Goal: Task Accomplishment & Management: Manage account settings

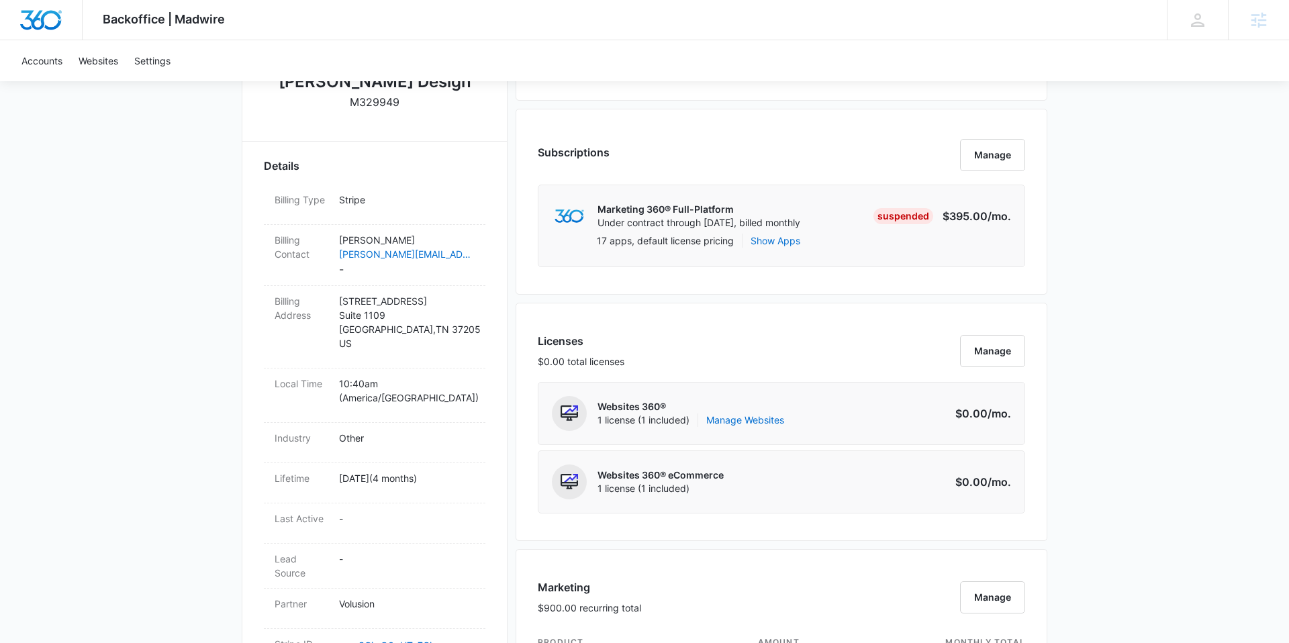
scroll to position [307, 0]
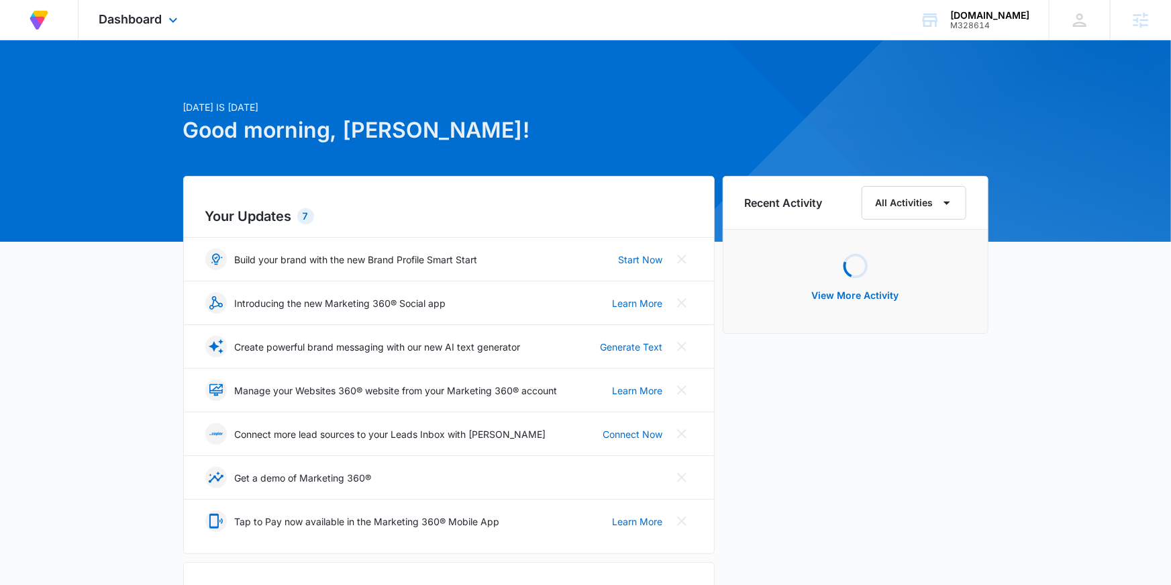
click at [166, 28] on div "Dashboard Apps Reputation Forms CRM Email Social POS Content Ads Intelligence F…" at bounding box center [140, 20] width 123 height 40
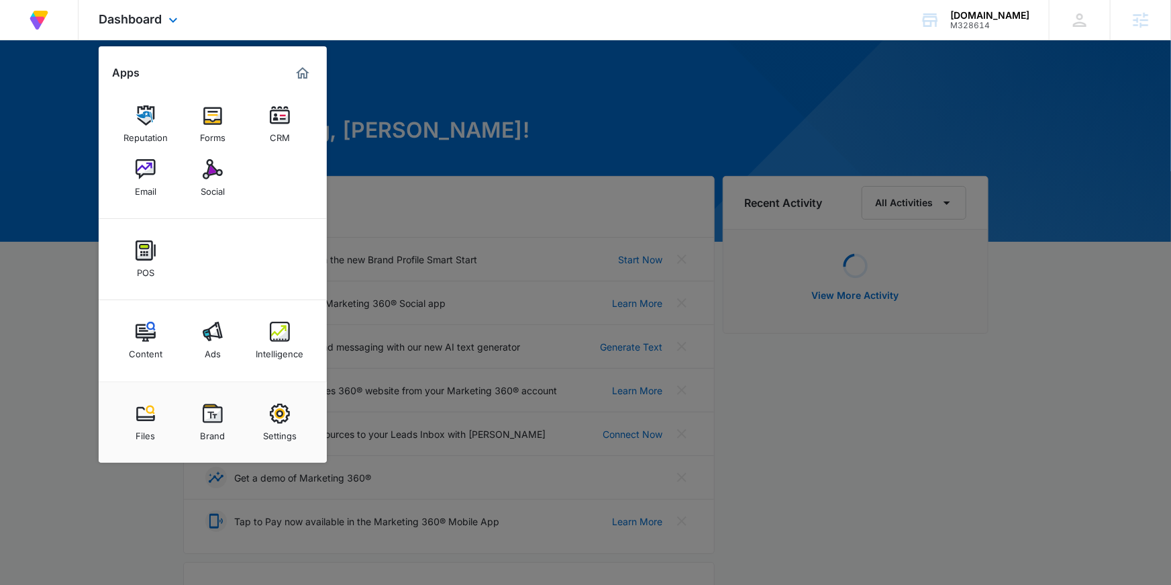
click at [293, 369] on div "Content Ads Intelligence" at bounding box center [213, 340] width 228 height 81
click at [289, 359] on link "Intelligence" at bounding box center [279, 340] width 51 height 51
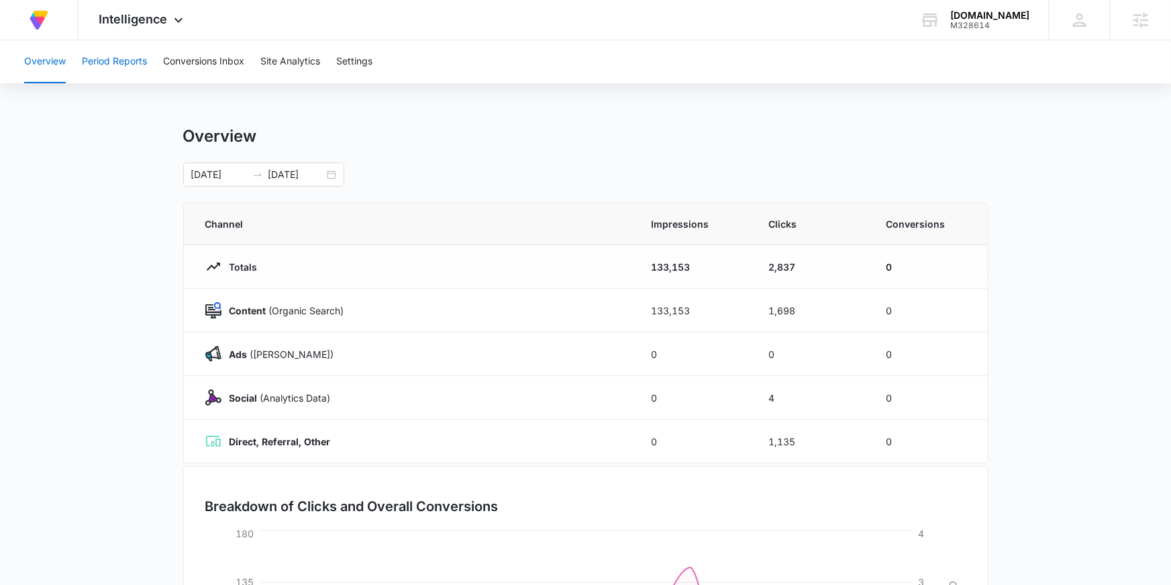
click at [138, 63] on button "Period Reports" at bounding box center [114, 61] width 65 height 43
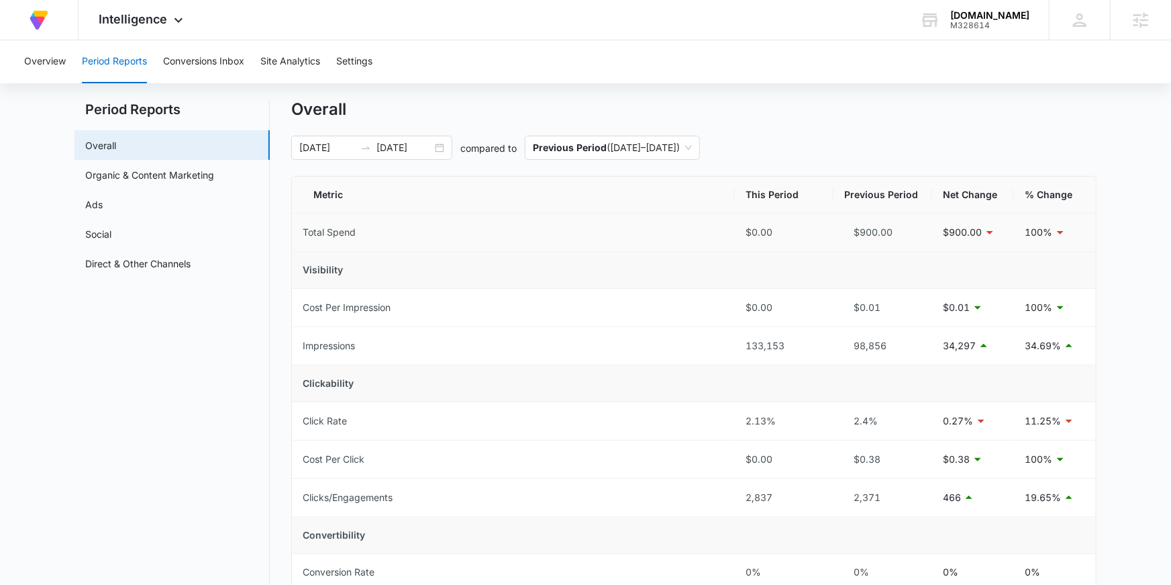
scroll to position [23, 0]
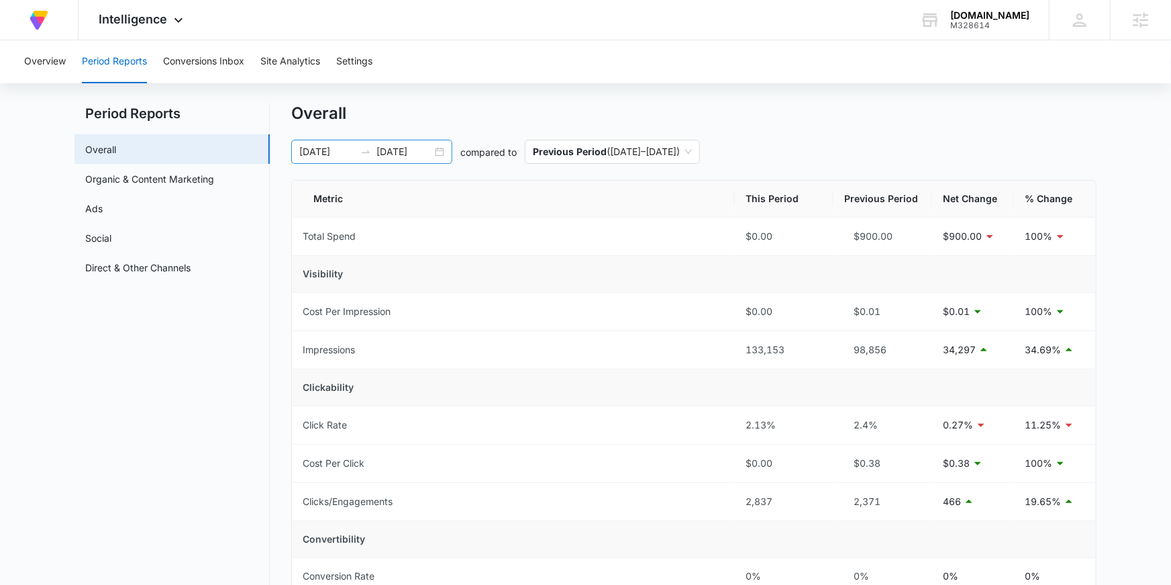
click at [392, 150] on input "09/08/2025" at bounding box center [405, 151] width 56 height 15
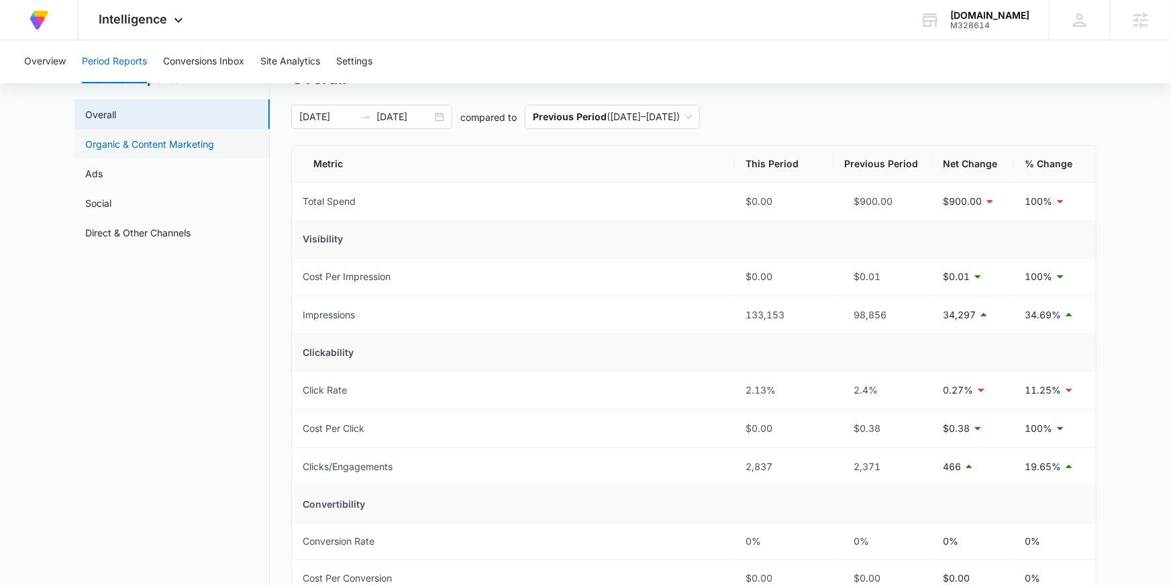
click at [211, 147] on link "Organic & Content Marketing" at bounding box center [149, 144] width 129 height 14
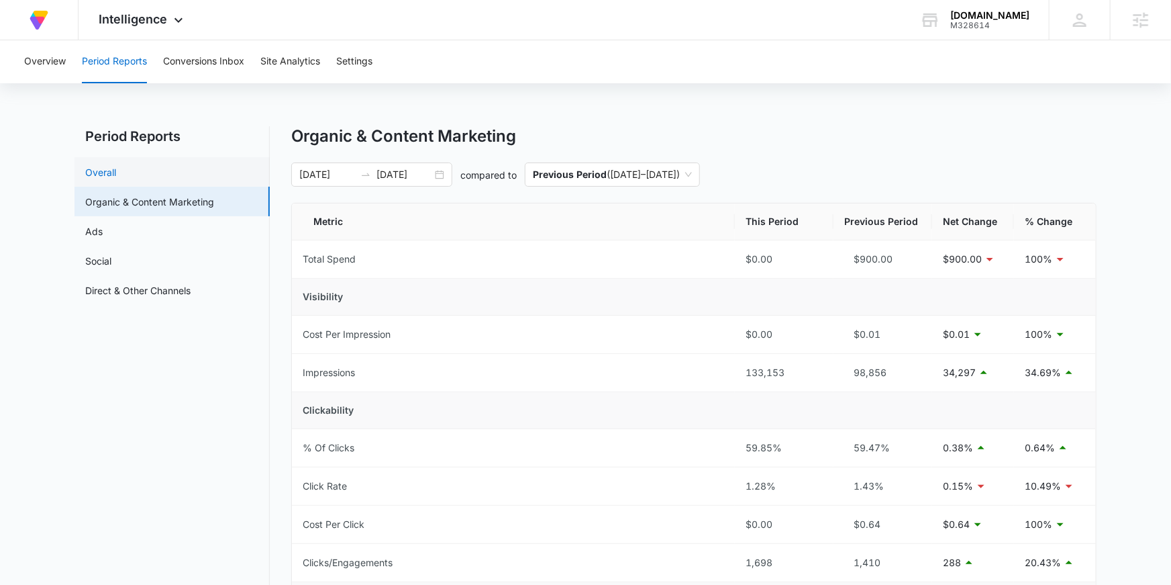
click at [116, 175] on link "Overall" at bounding box center [100, 172] width 31 height 14
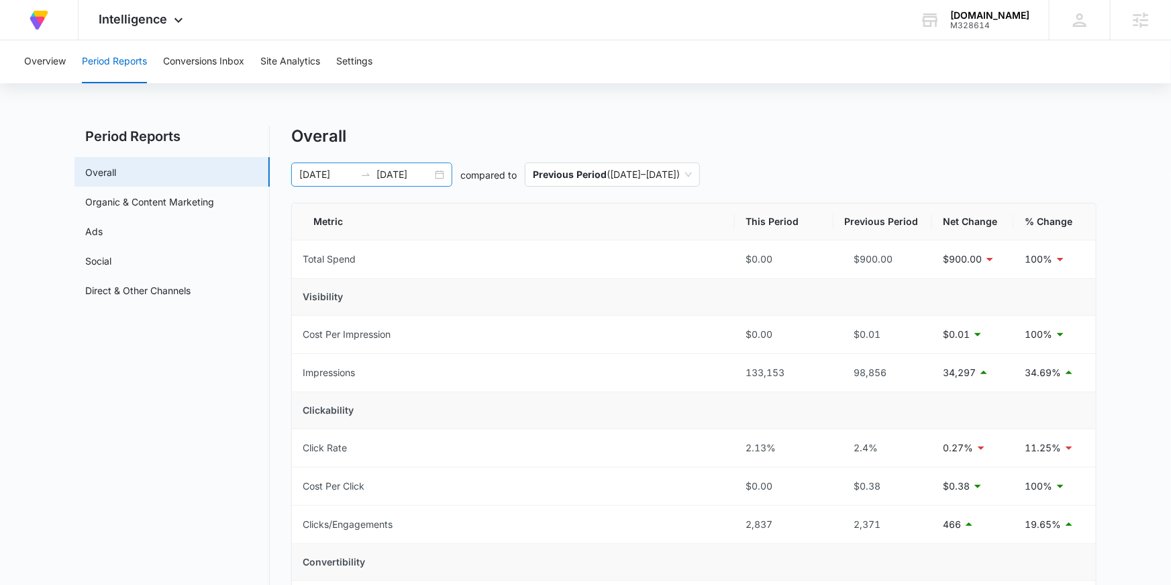
click at [392, 177] on input "09/08/2025" at bounding box center [405, 174] width 56 height 15
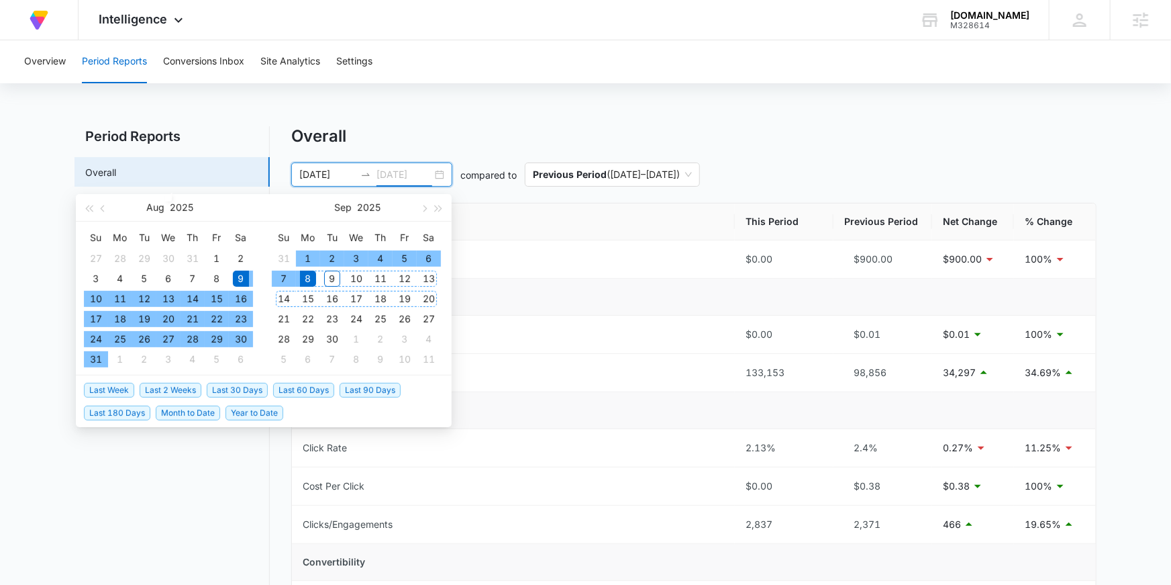
type input "09/08/2025"
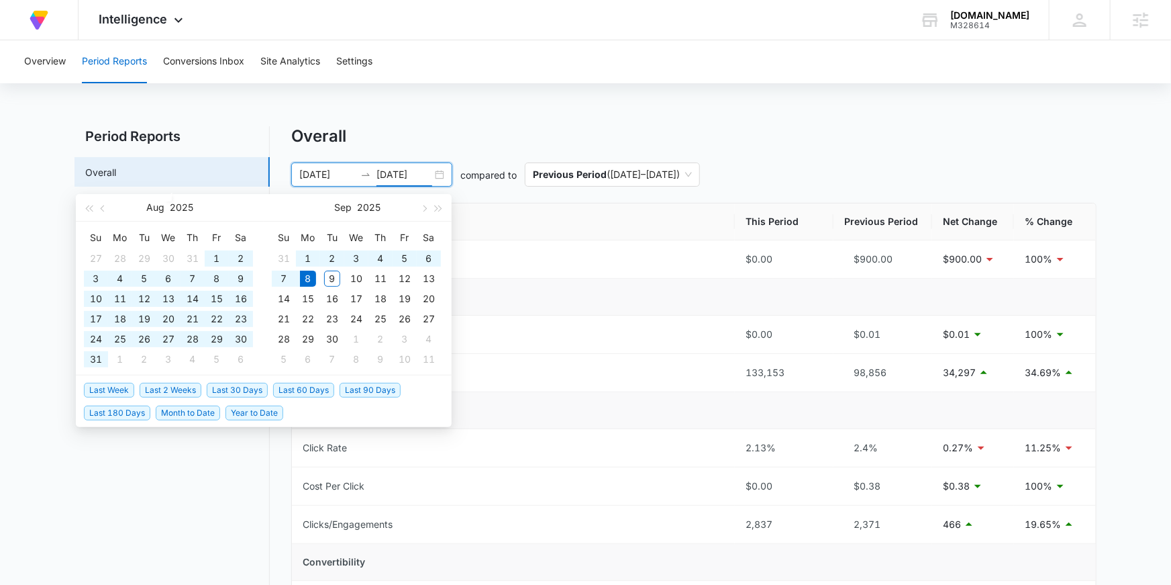
click at [311, 385] on span "Last 60 Days" at bounding box center [303, 390] width 61 height 15
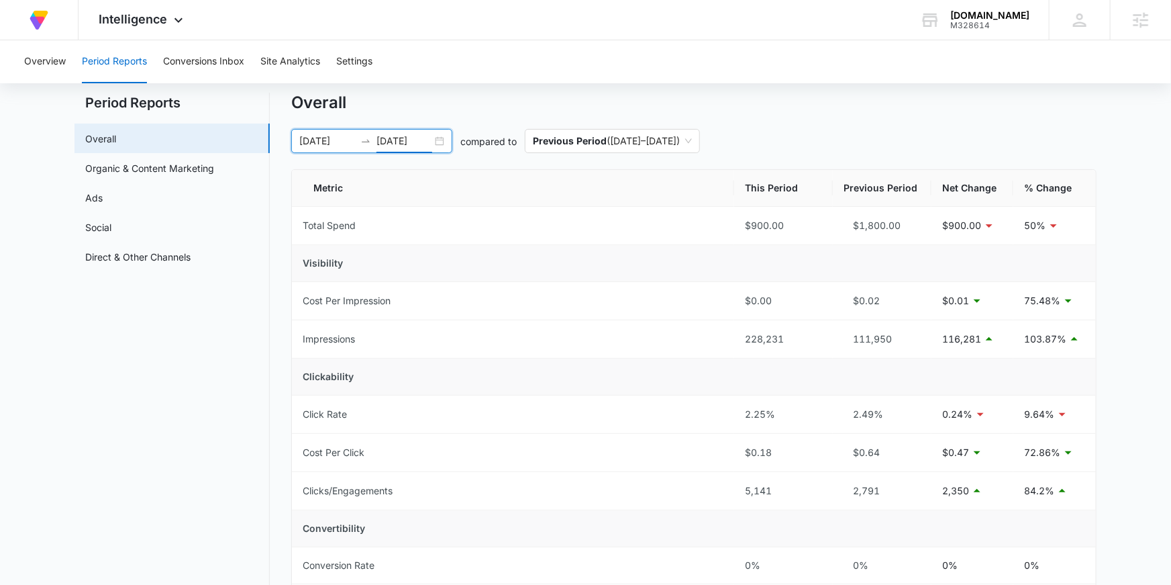
scroll to position [33, 0]
click at [407, 151] on div "07/10/2025 09/08/2025" at bounding box center [371, 142] width 161 height 24
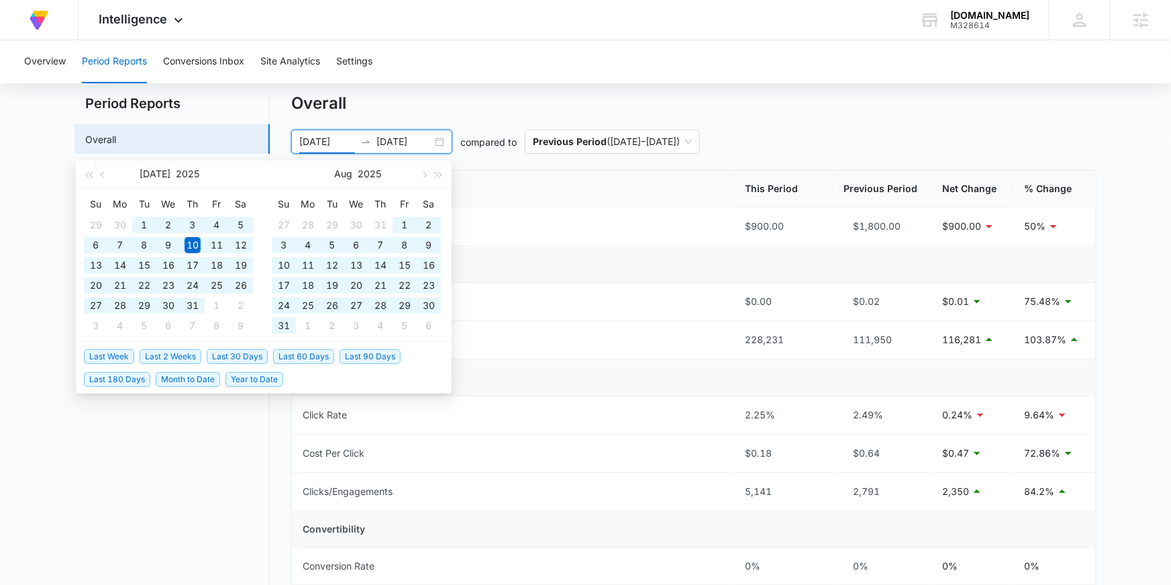
click at [381, 358] on span "Last 90 Days" at bounding box center [370, 356] width 61 height 15
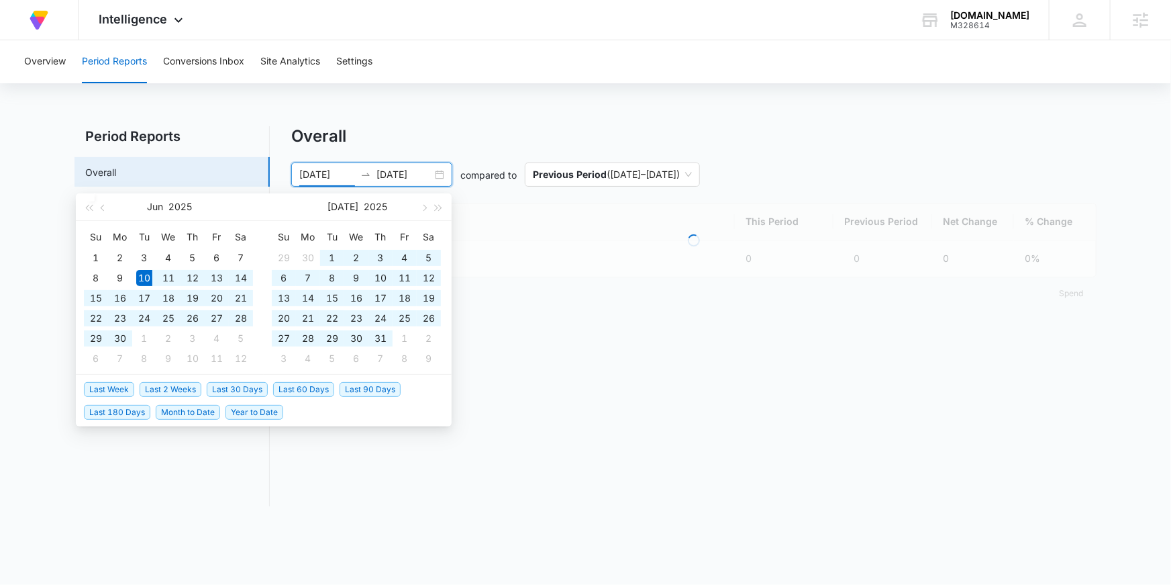
scroll to position [0, 0]
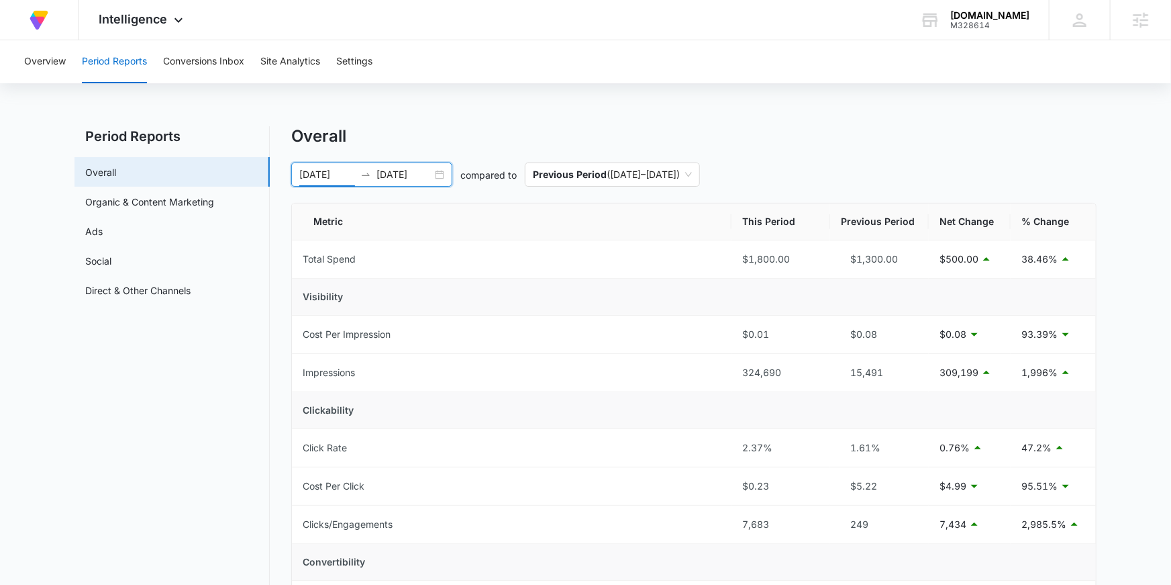
click at [348, 164] on div "06/10/2025 09/08/2025" at bounding box center [371, 174] width 161 height 24
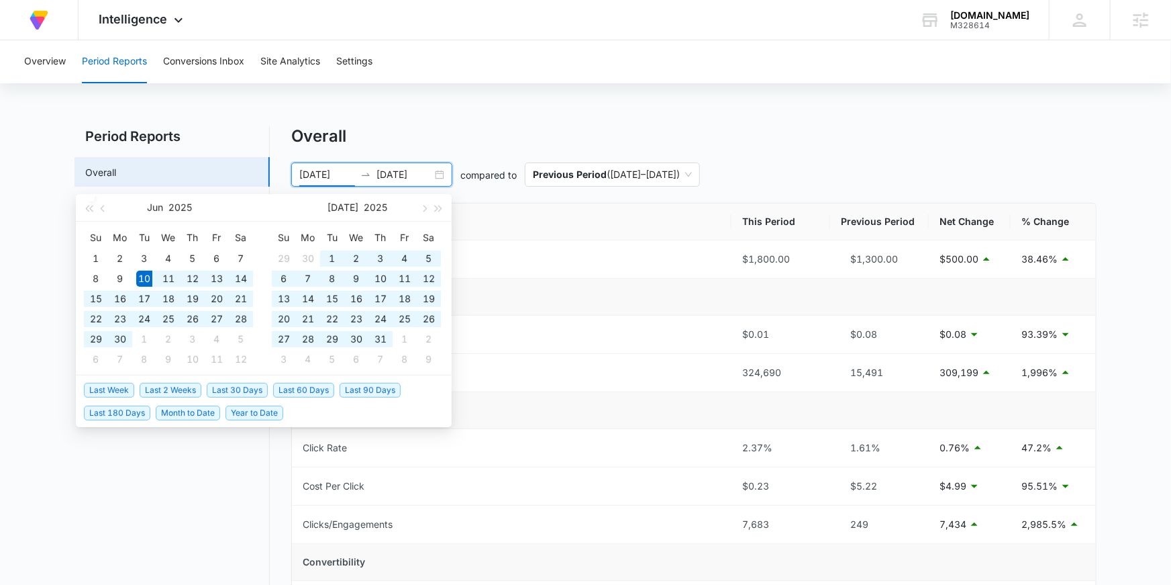
scroll to position [5, 0]
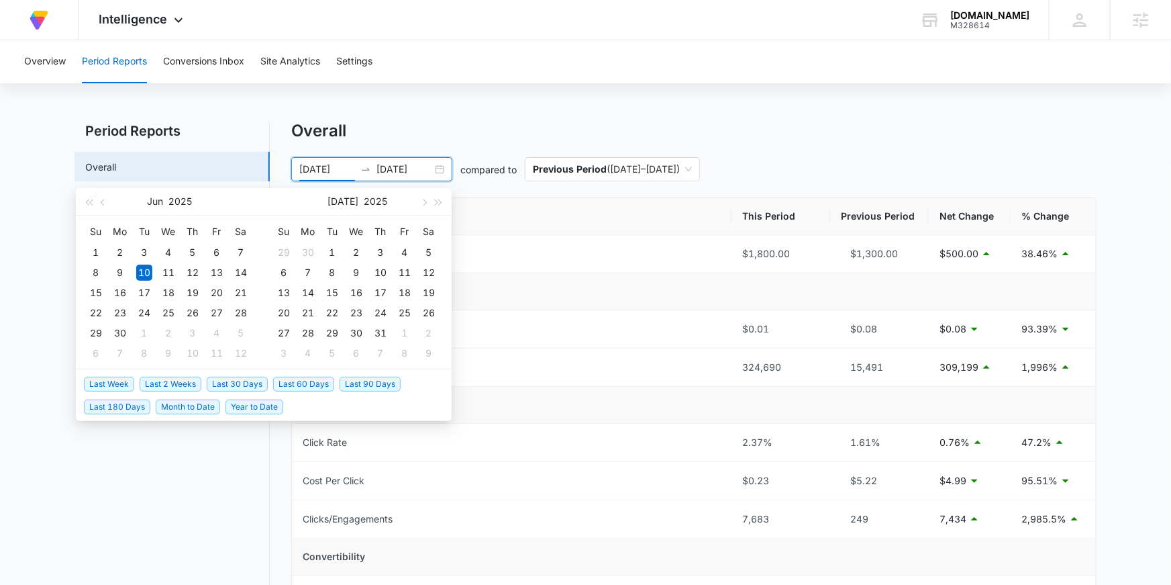
click at [226, 379] on span "Last 30 Days" at bounding box center [237, 384] width 61 height 15
type input "08/09/2025"
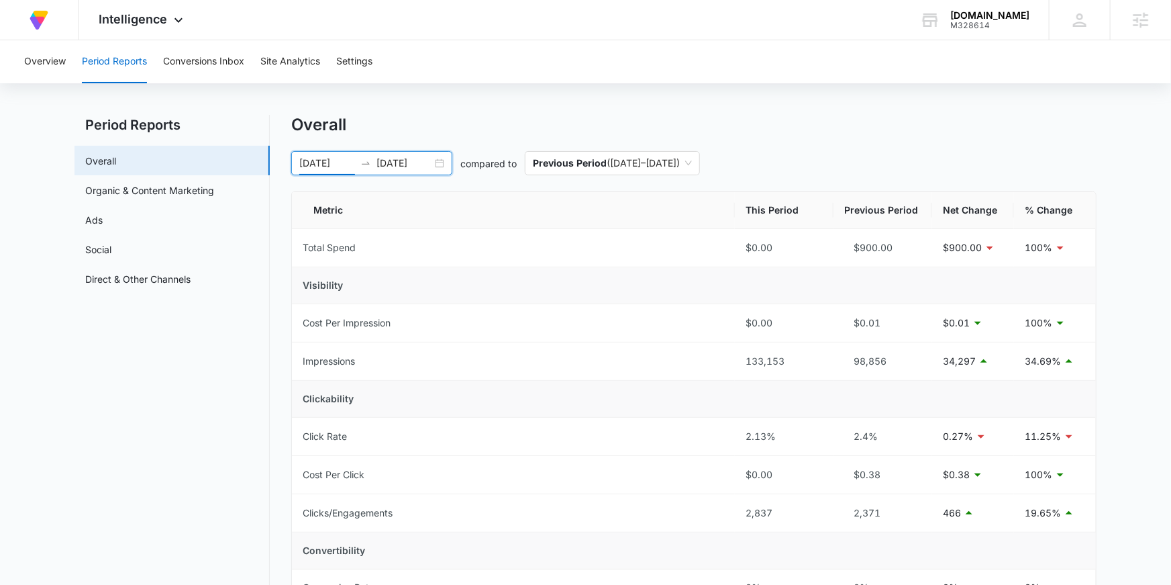
scroll to position [20, 0]
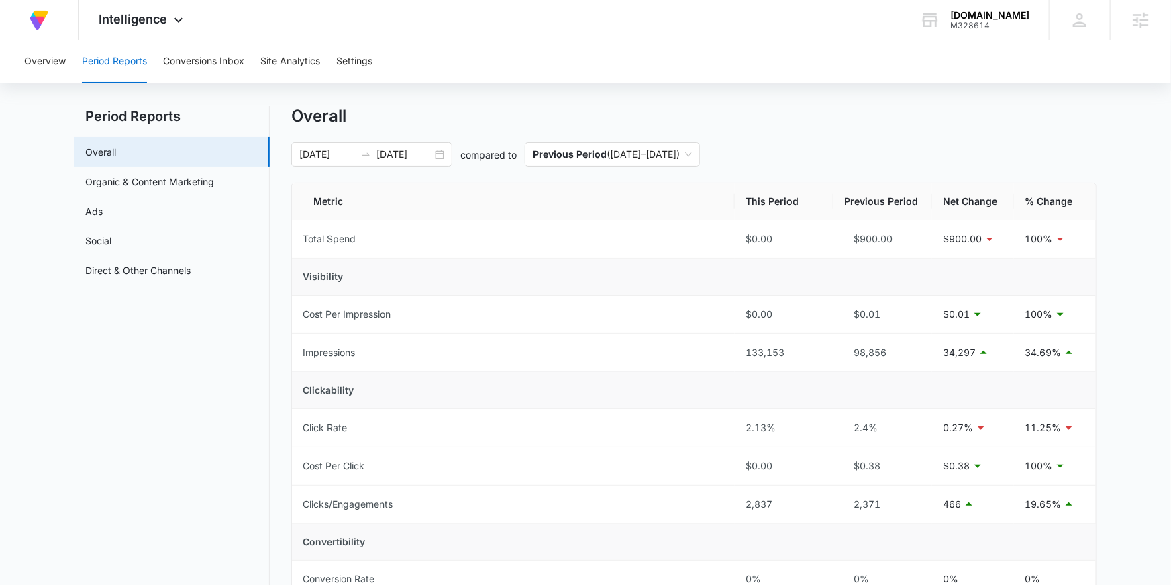
click at [480, 111] on div "Overall" at bounding box center [693, 116] width 805 height 20
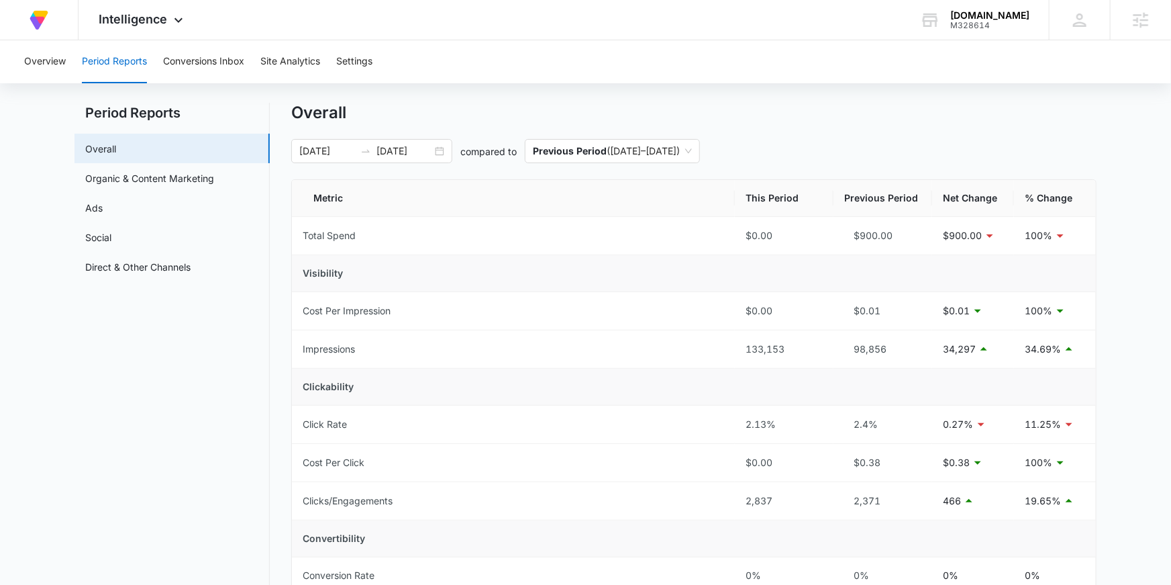
drag, startPoint x: 401, startPoint y: 147, endPoint x: 390, endPoint y: 168, distance: 24.3
click at [401, 147] on input "09/08/2025" at bounding box center [405, 151] width 56 height 15
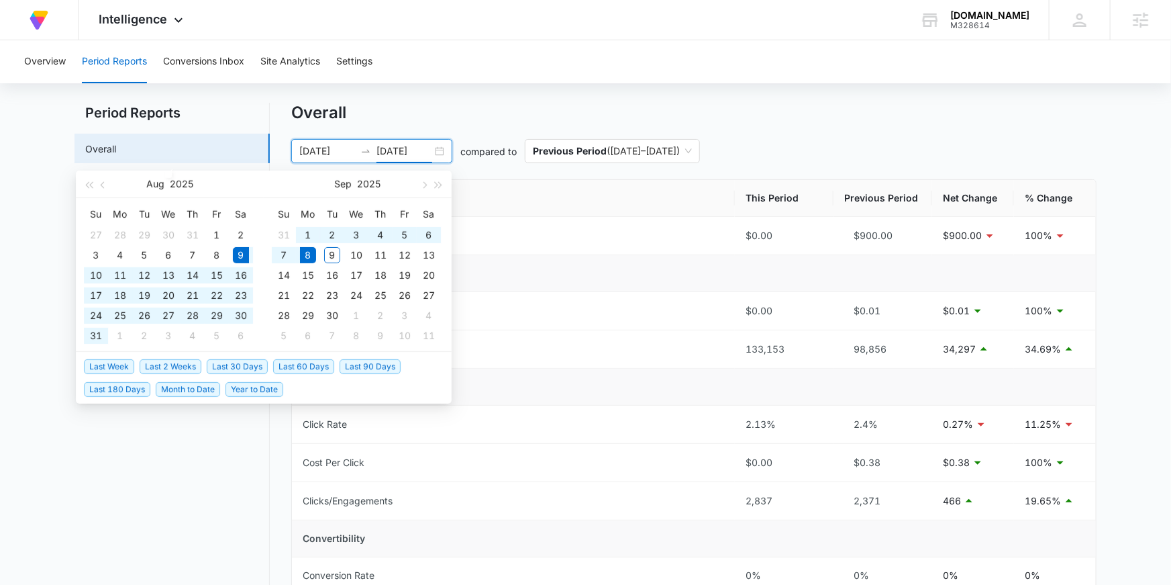
type input "09/08/2025"
click at [246, 367] on span "Last 30 Days" at bounding box center [237, 365] width 61 height 15
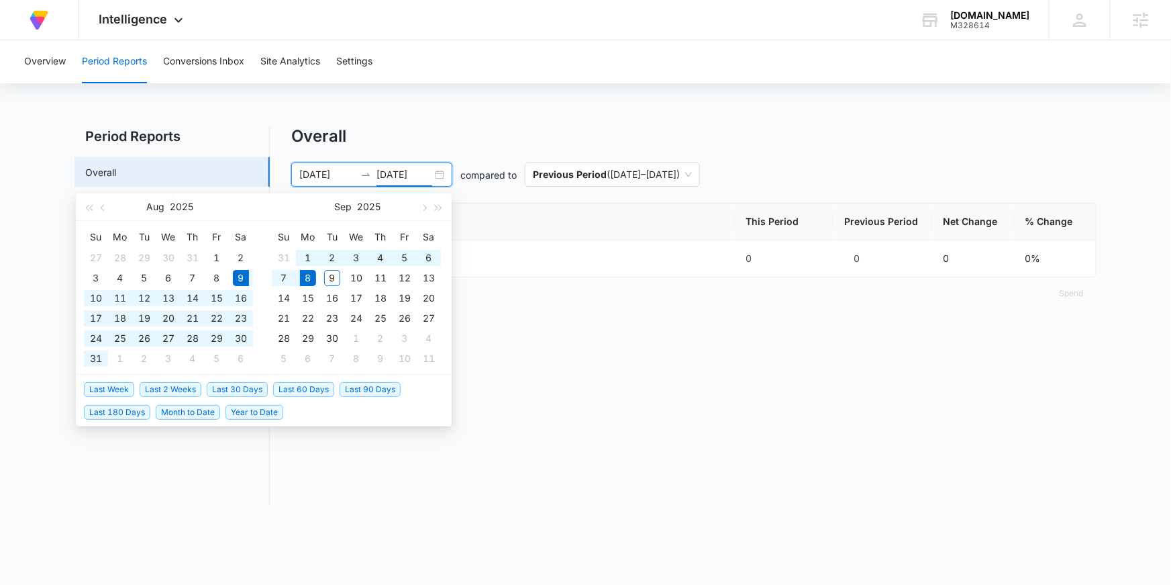
scroll to position [0, 0]
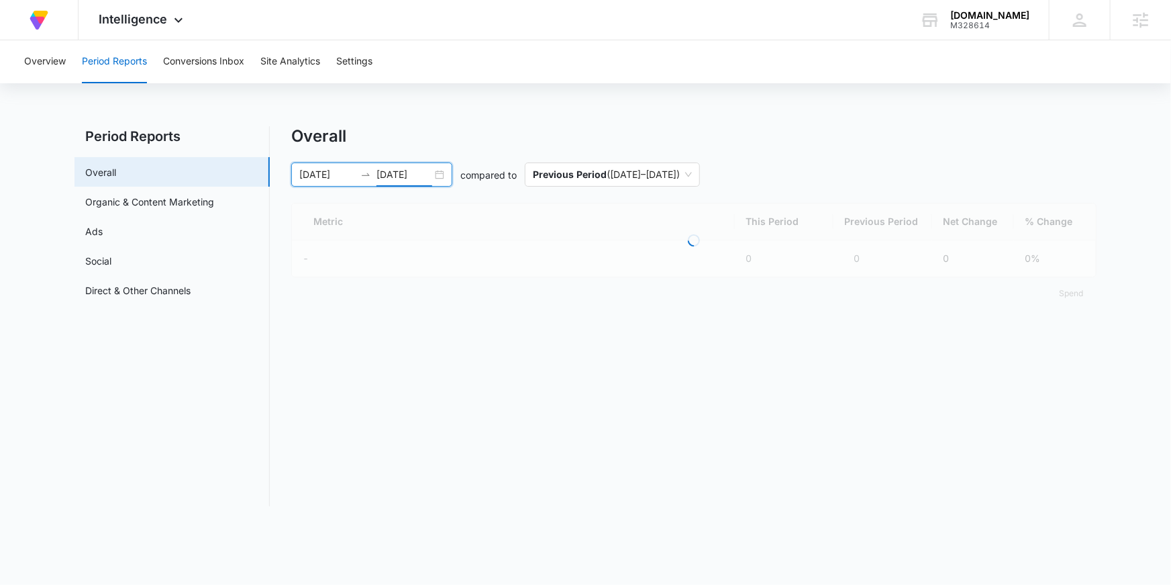
click at [794, 144] on div "Overall" at bounding box center [693, 136] width 805 height 20
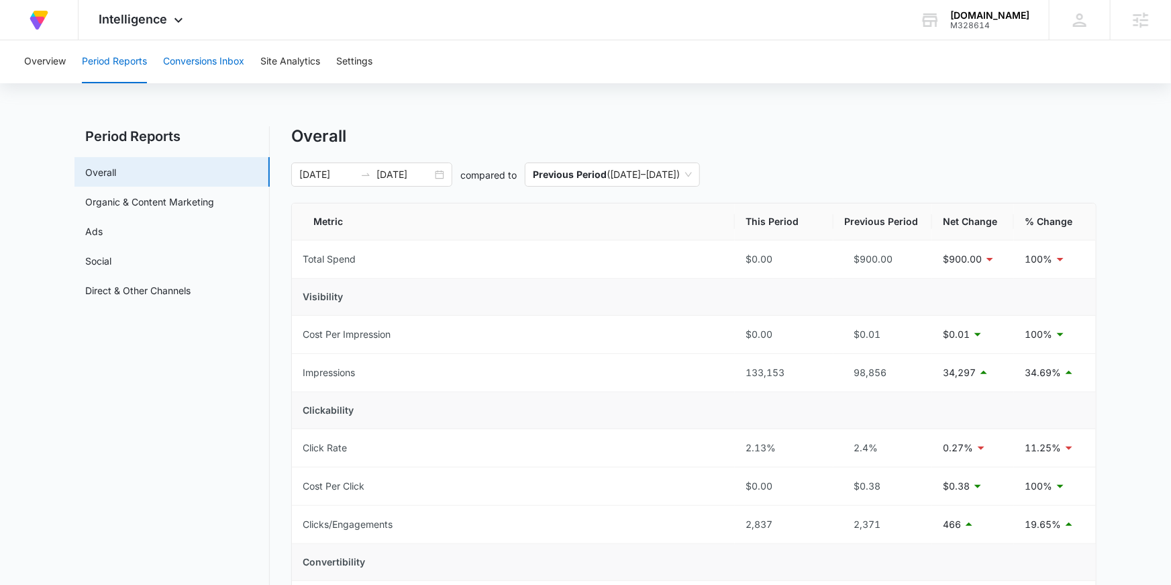
click at [230, 64] on button "Conversions Inbox" at bounding box center [203, 61] width 81 height 43
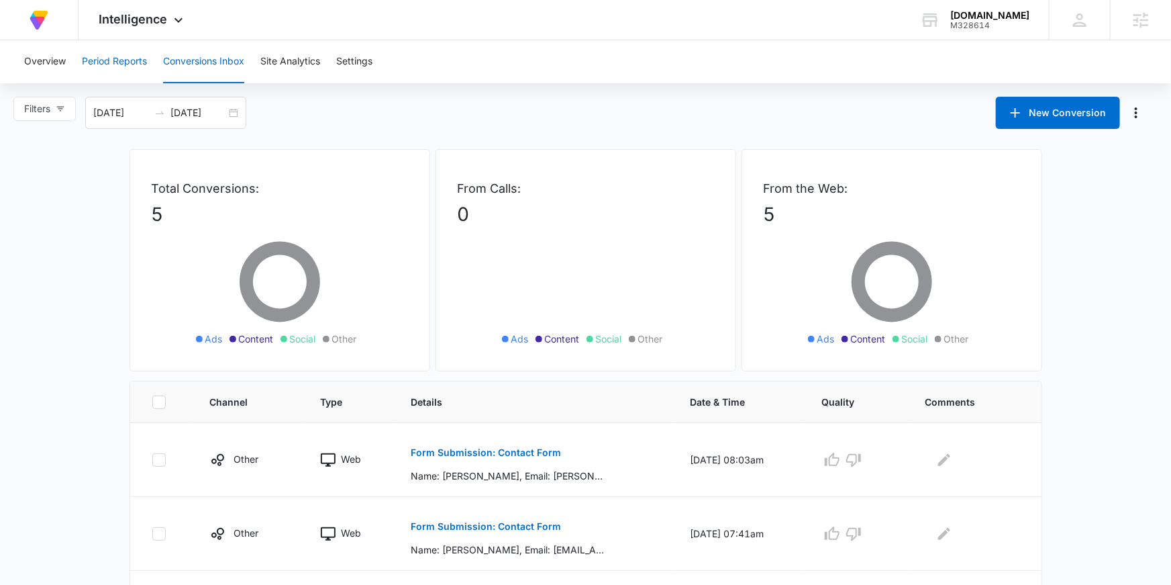
click at [93, 63] on button "Period Reports" at bounding box center [114, 61] width 65 height 43
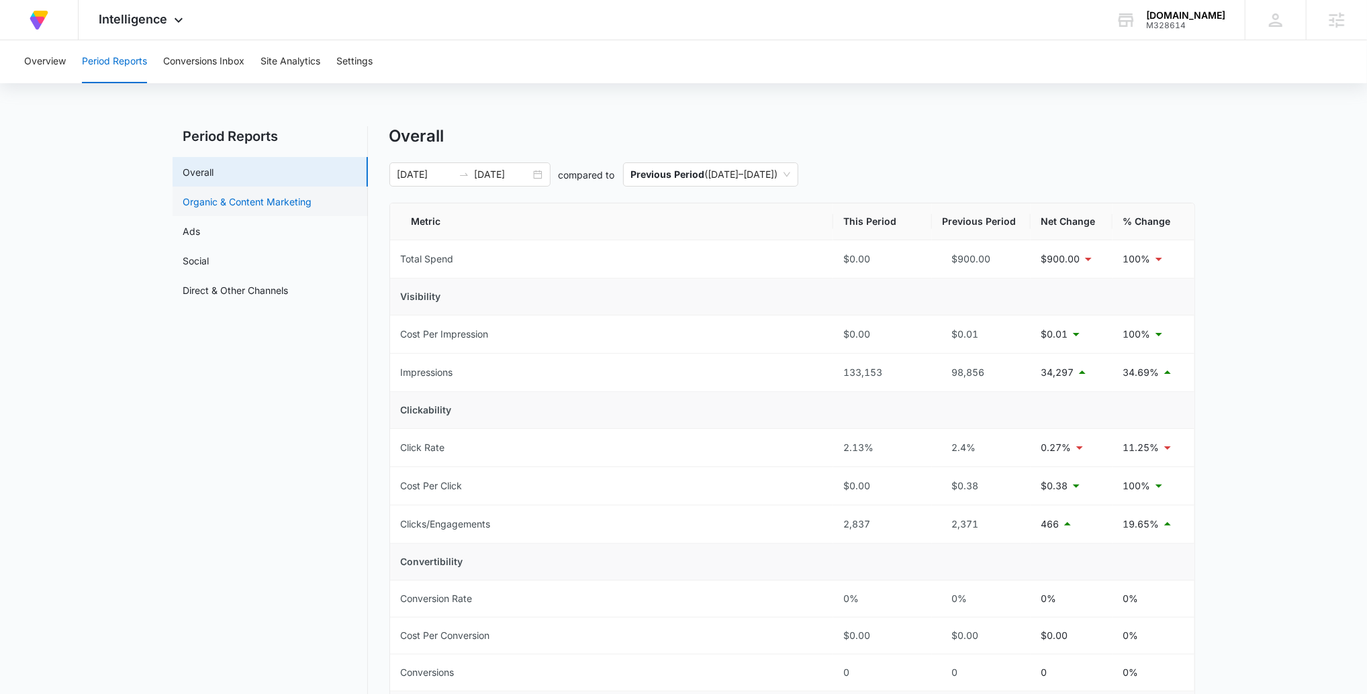
click at [219, 204] on link "Organic & Content Marketing" at bounding box center [247, 202] width 129 height 14
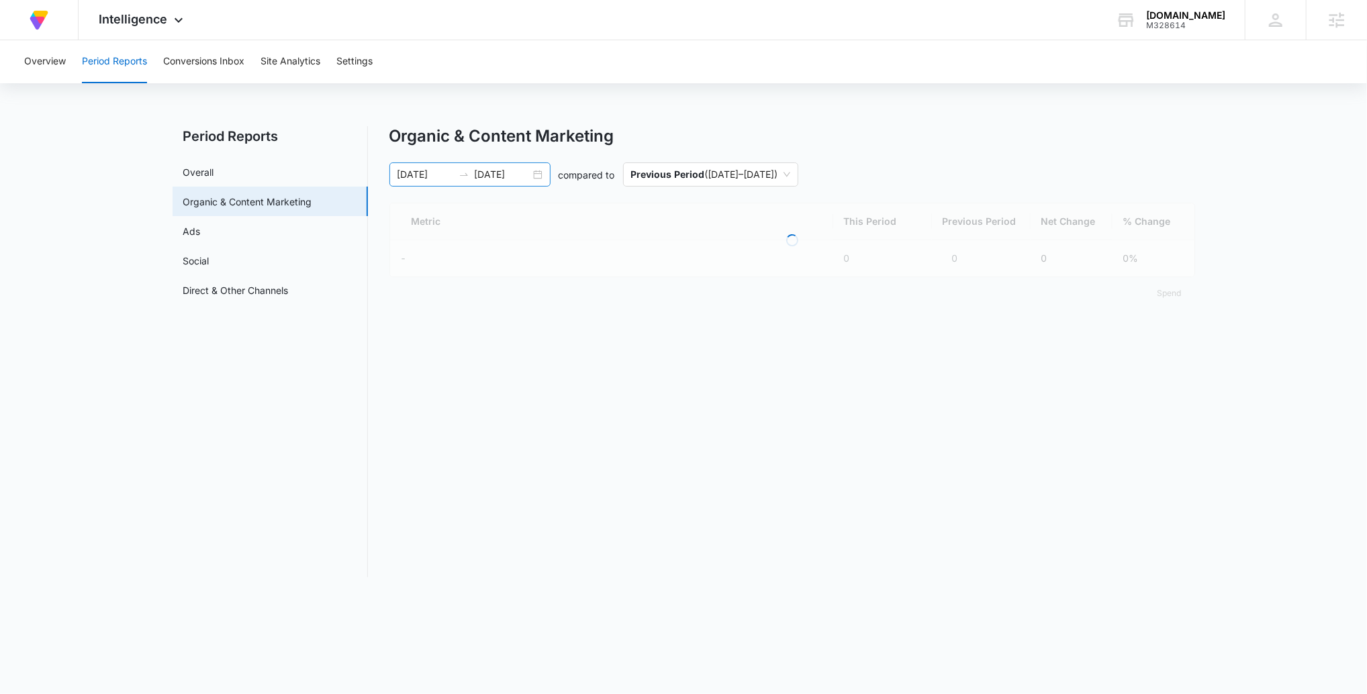
click at [501, 164] on div "08/09/2025 09/08/2025" at bounding box center [469, 174] width 161 height 24
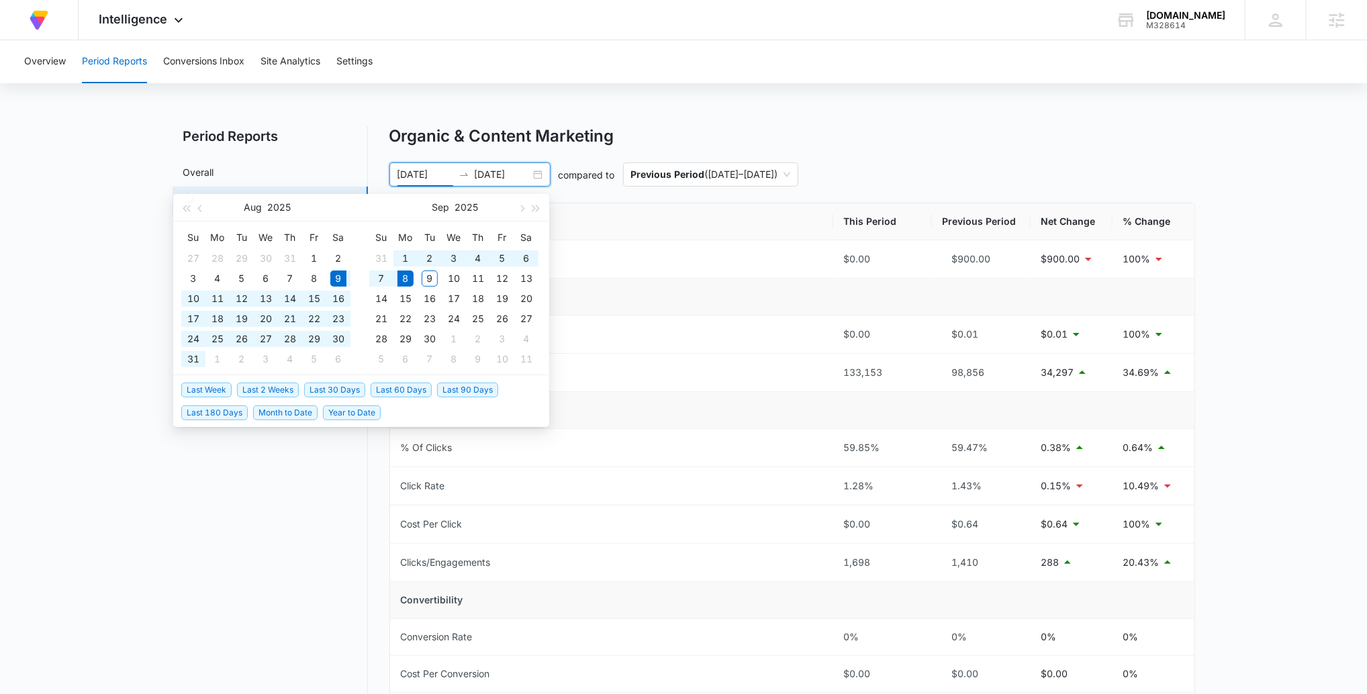
click at [837, 128] on div "Organic & Content Marketing" at bounding box center [791, 136] width 805 height 20
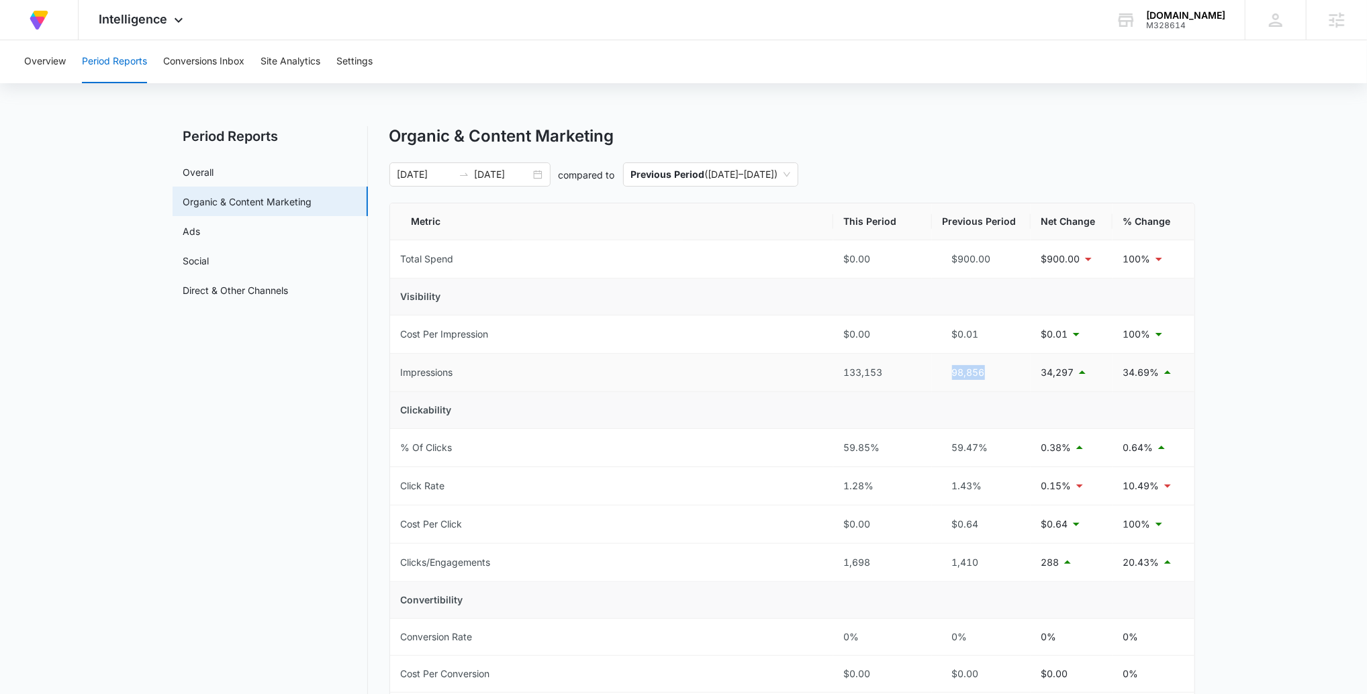
drag, startPoint x: 984, startPoint y: 373, endPoint x: 940, endPoint y: 372, distance: 44.3
click at [940, 372] on td "98,856" at bounding box center [981, 373] width 99 height 38
drag, startPoint x: 895, startPoint y: 373, endPoint x: 831, endPoint y: 373, distance: 64.4
click at [833, 373] on td "133,153" at bounding box center [882, 373] width 99 height 38
drag, startPoint x: 992, startPoint y: 564, endPoint x: 948, endPoint y: 565, distance: 44.3
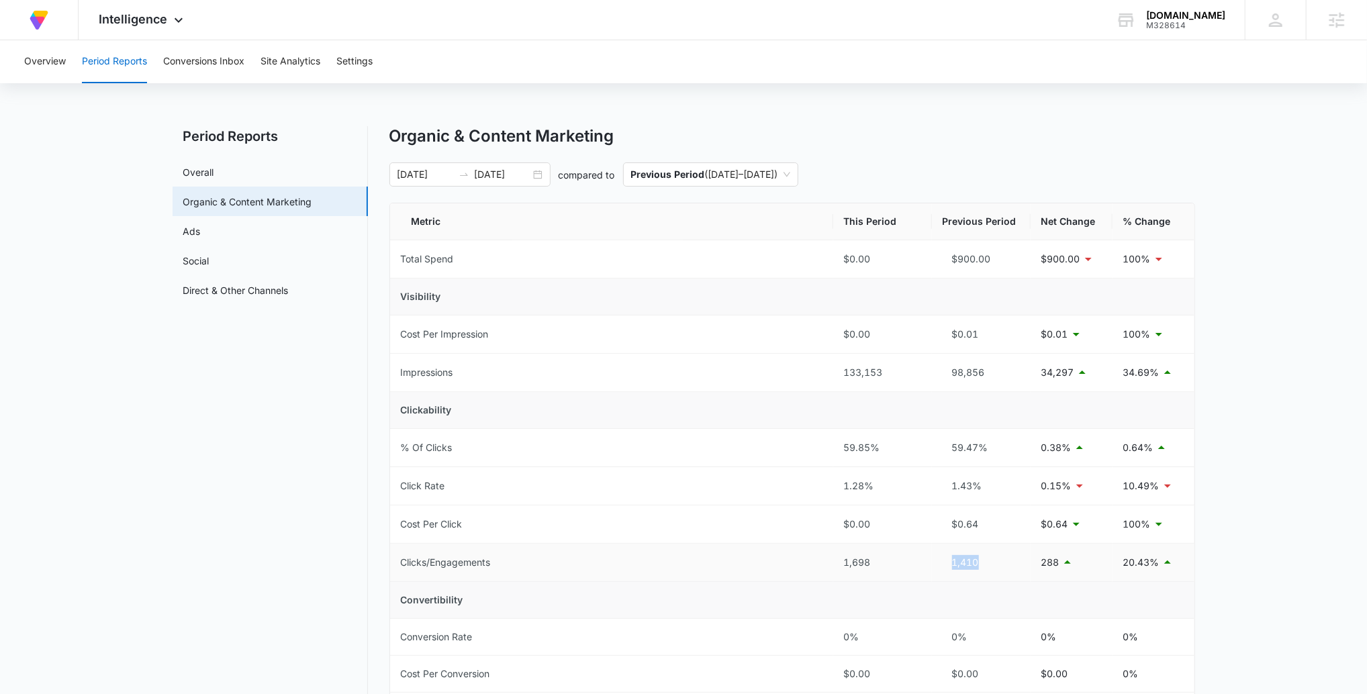
click at [948, 565] on div "1,410" at bounding box center [980, 562] width 77 height 15
drag, startPoint x: 880, startPoint y: 561, endPoint x: 834, endPoint y: 559, distance: 45.7
click at [834, 559] on td "1,698" at bounding box center [882, 560] width 99 height 38
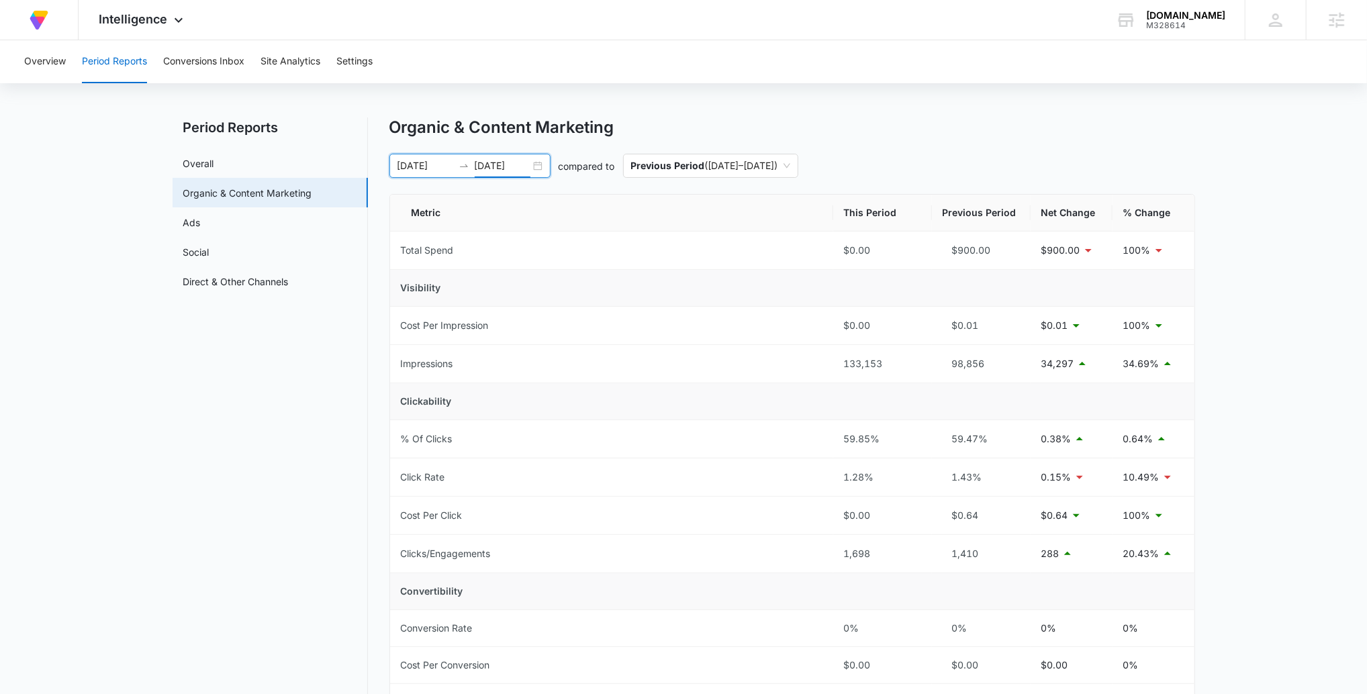
click at [491, 166] on input "09/08/2025" at bounding box center [503, 165] width 56 height 15
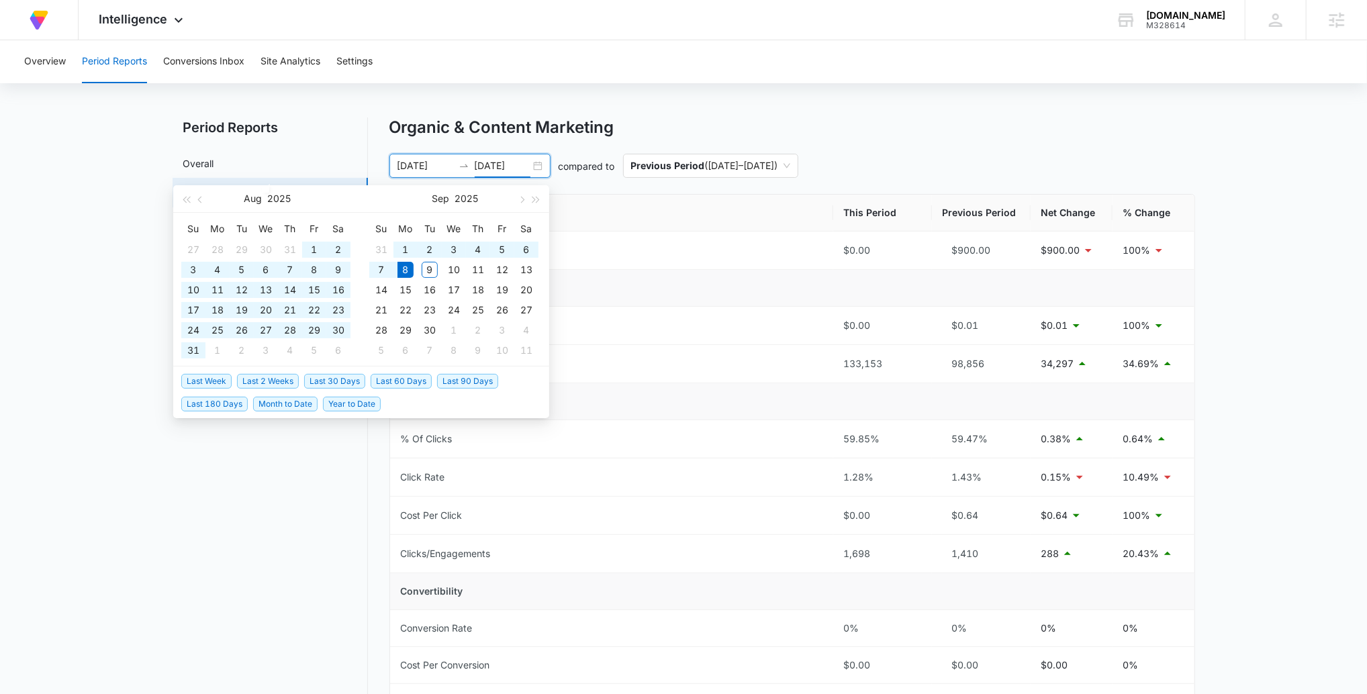
type input "09/08/2025"
click at [463, 378] on span "Last 90 Days" at bounding box center [467, 381] width 61 height 15
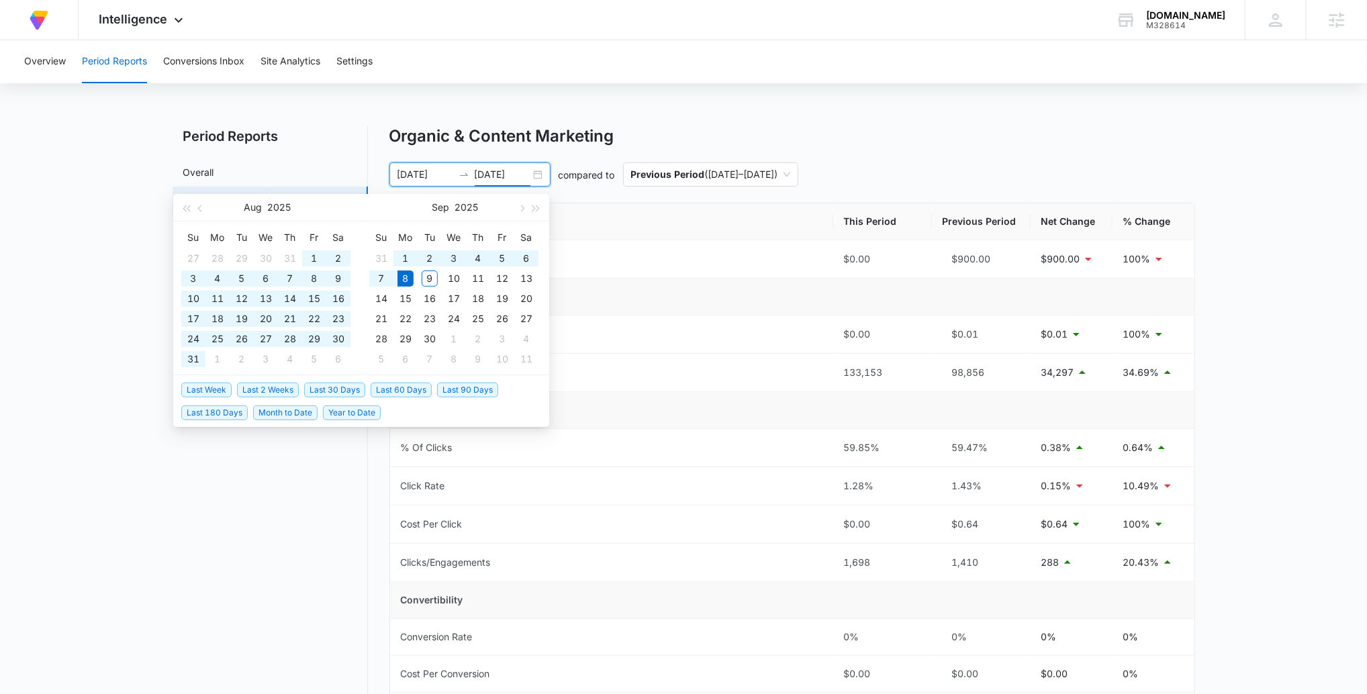
type input "06/10/2025"
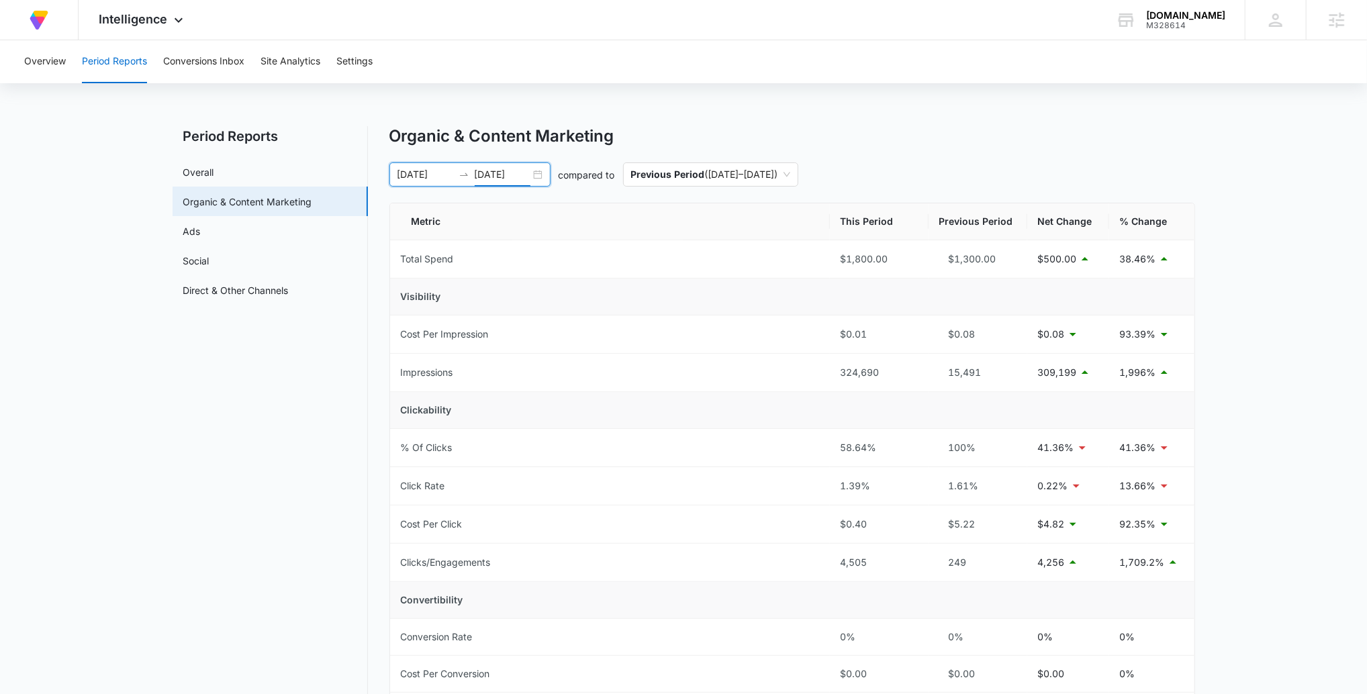
click at [481, 173] on input "09/08/2025" at bounding box center [503, 174] width 56 height 15
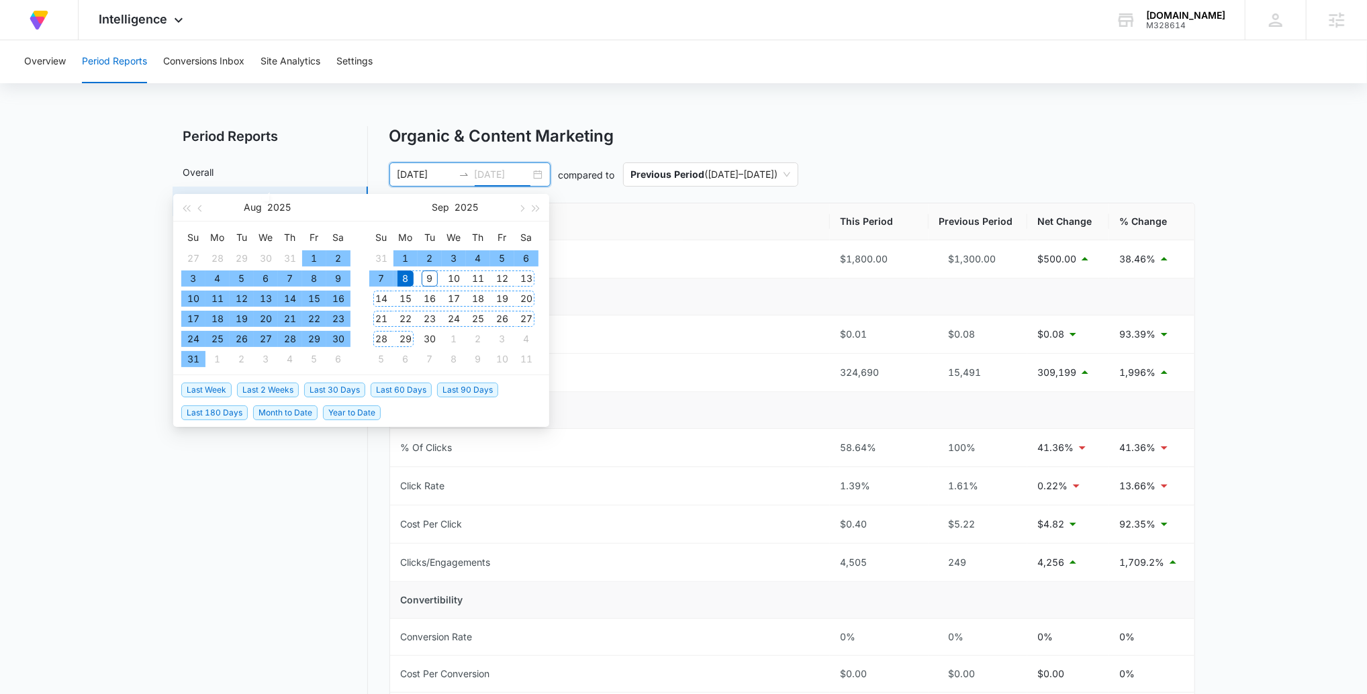
type input "09/08/2025"
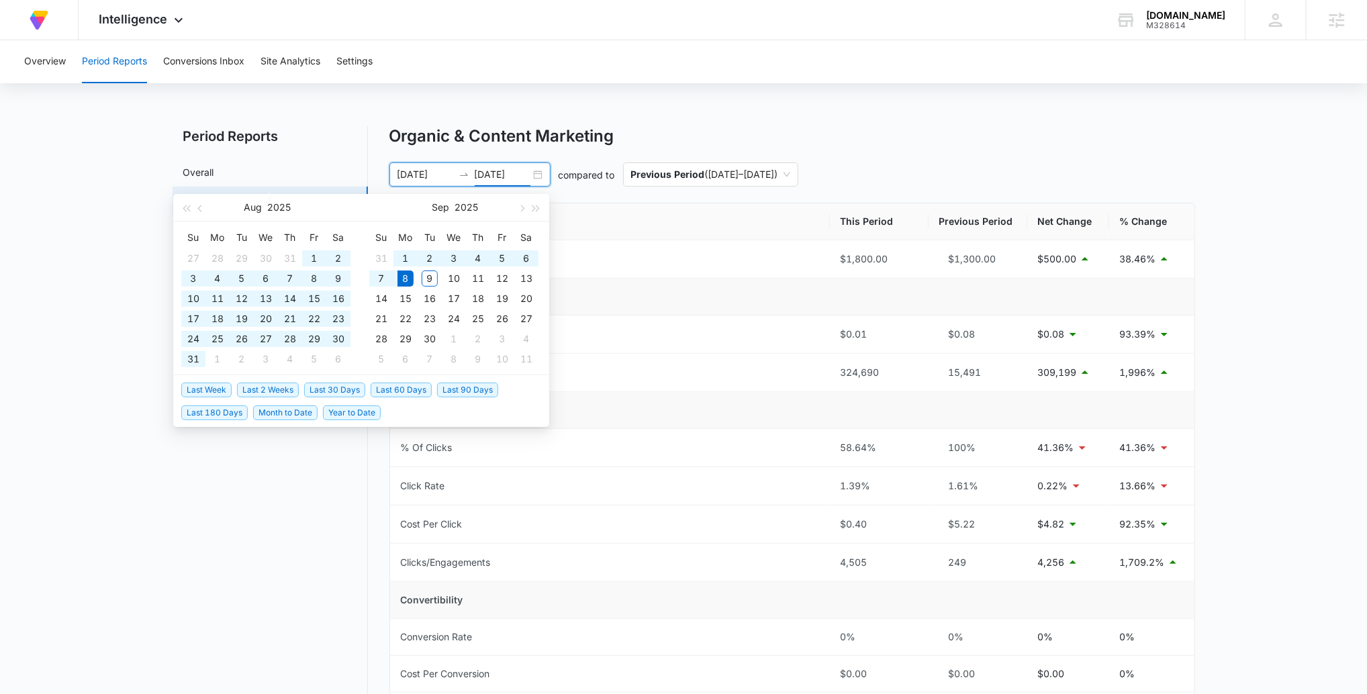
click at [399, 389] on span "Last 60 Days" at bounding box center [401, 390] width 61 height 15
type input "07/10/2025"
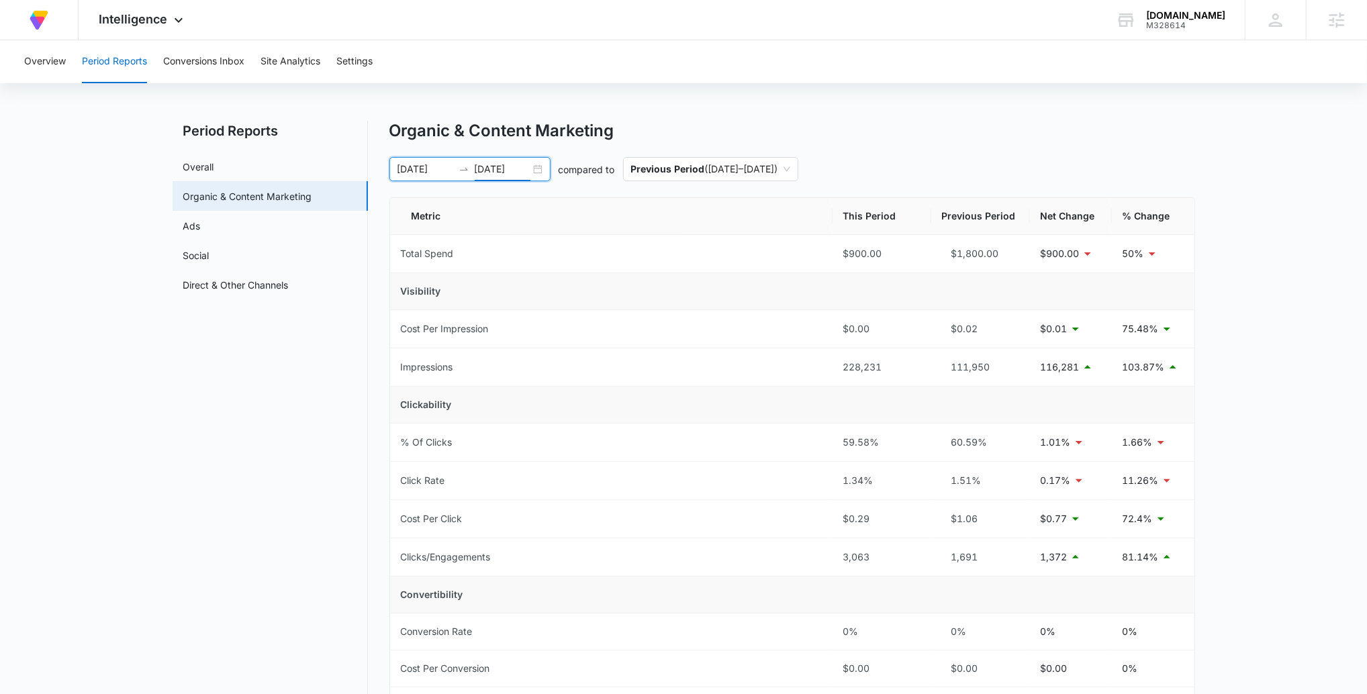
scroll to position [7, 0]
click at [1171, 317] on main "Period Reports Overall Organic & Content Marketing Ads Social Direct & Other Ch…" at bounding box center [683, 585] width 1367 height 932
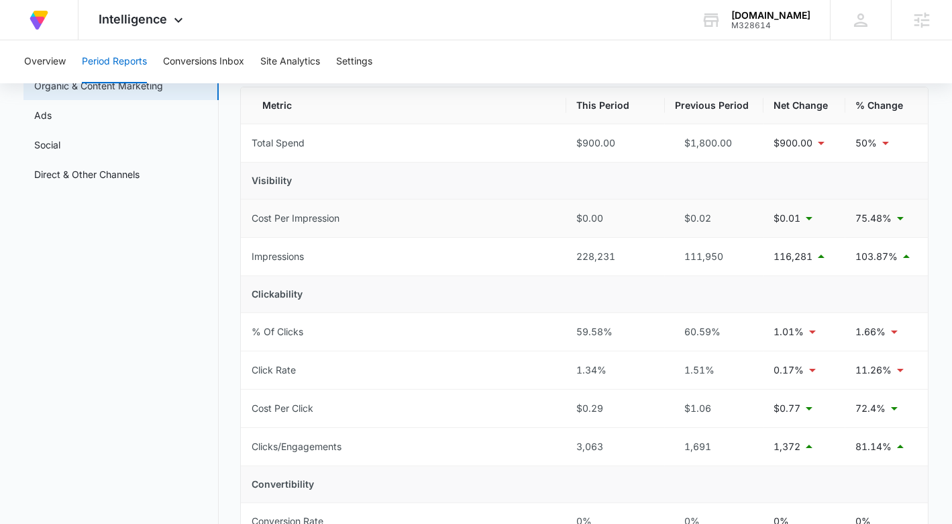
scroll to position [118, 0]
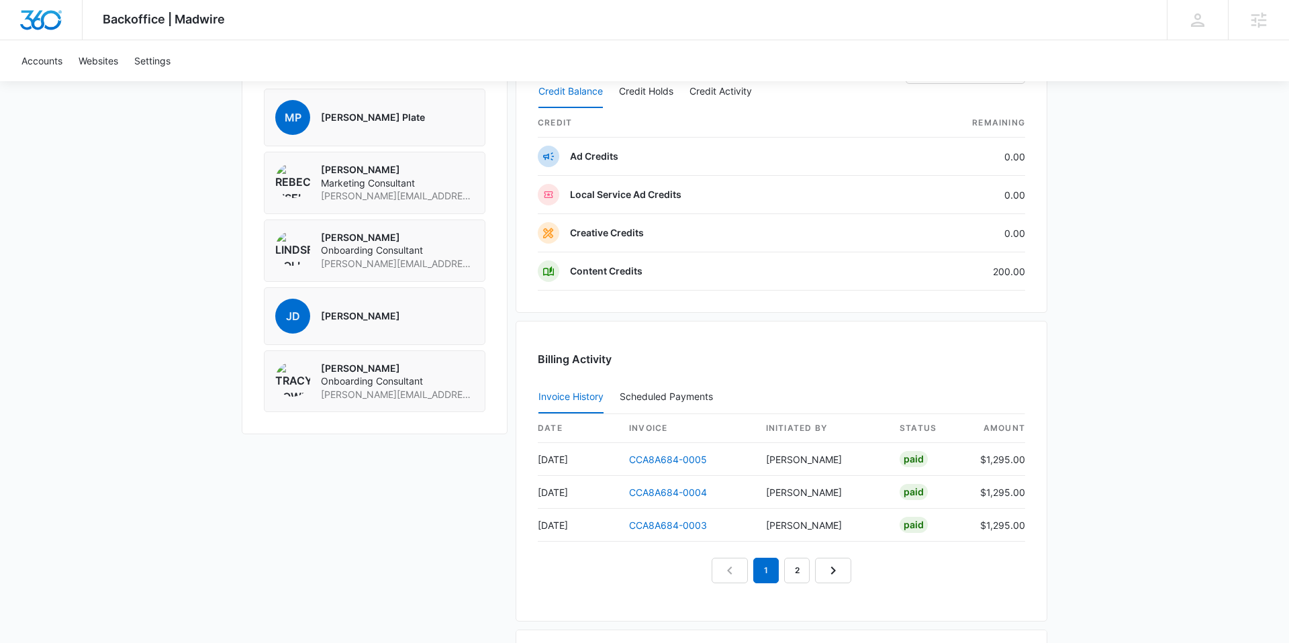
scroll to position [1166, 0]
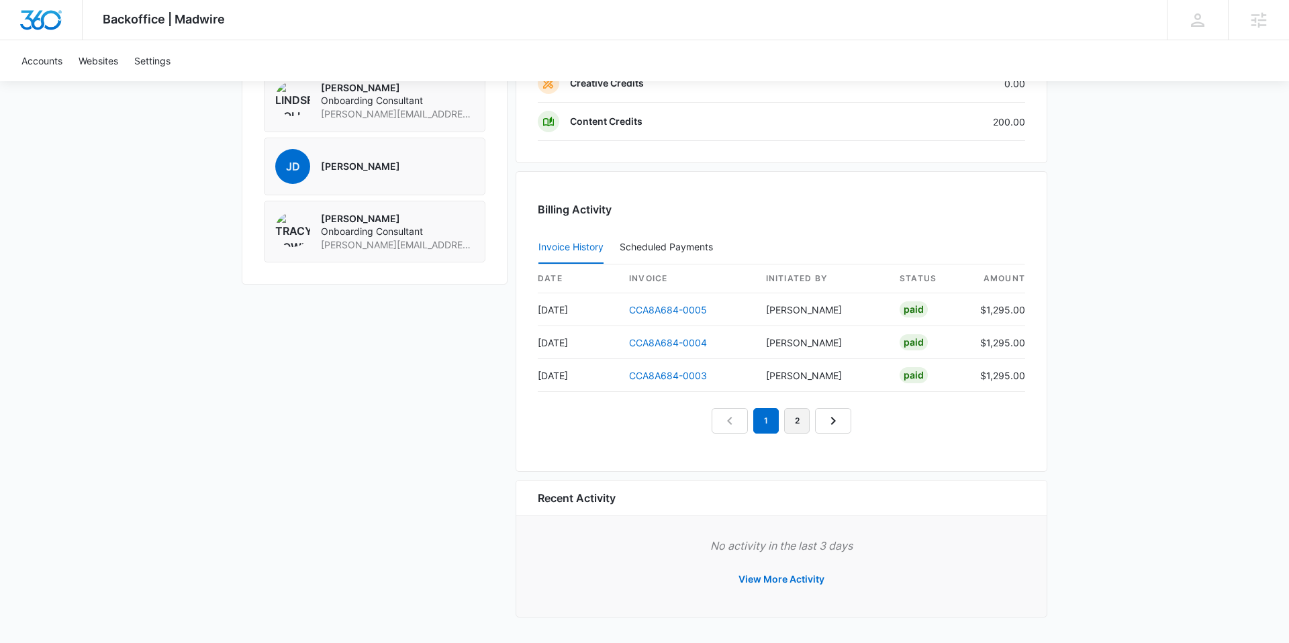
click at [803, 422] on link "2" at bounding box center [797, 421] width 26 height 26
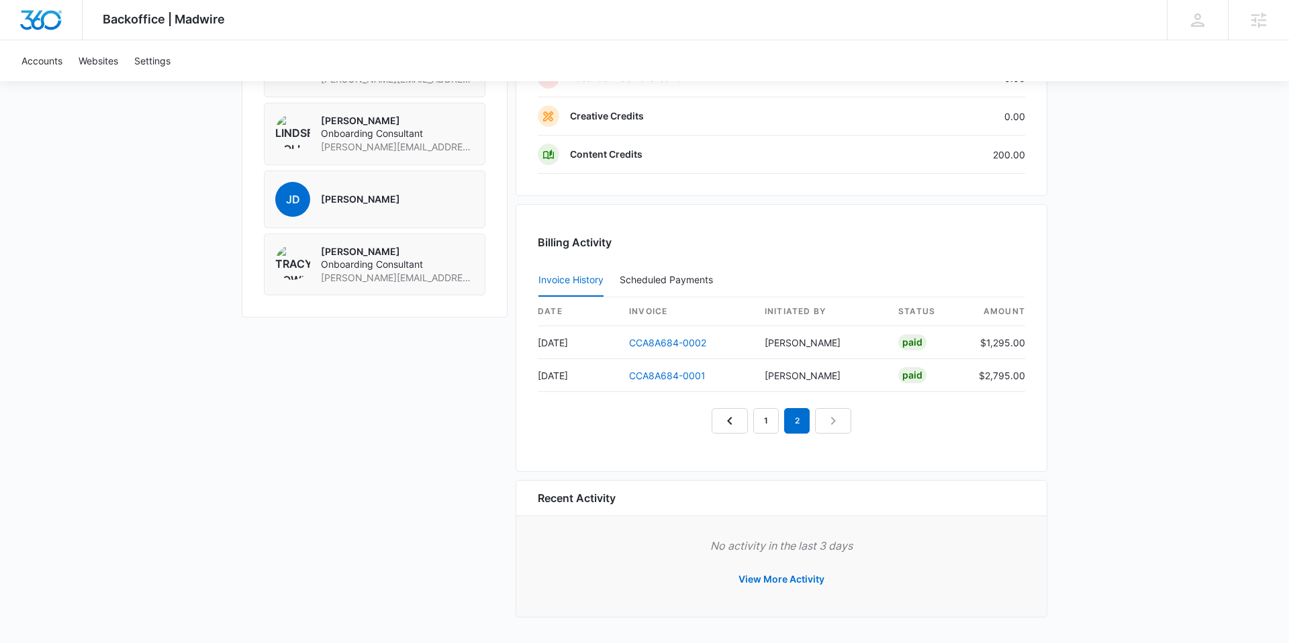
scroll to position [1133, 0]
click at [769, 422] on link "1" at bounding box center [766, 421] width 26 height 26
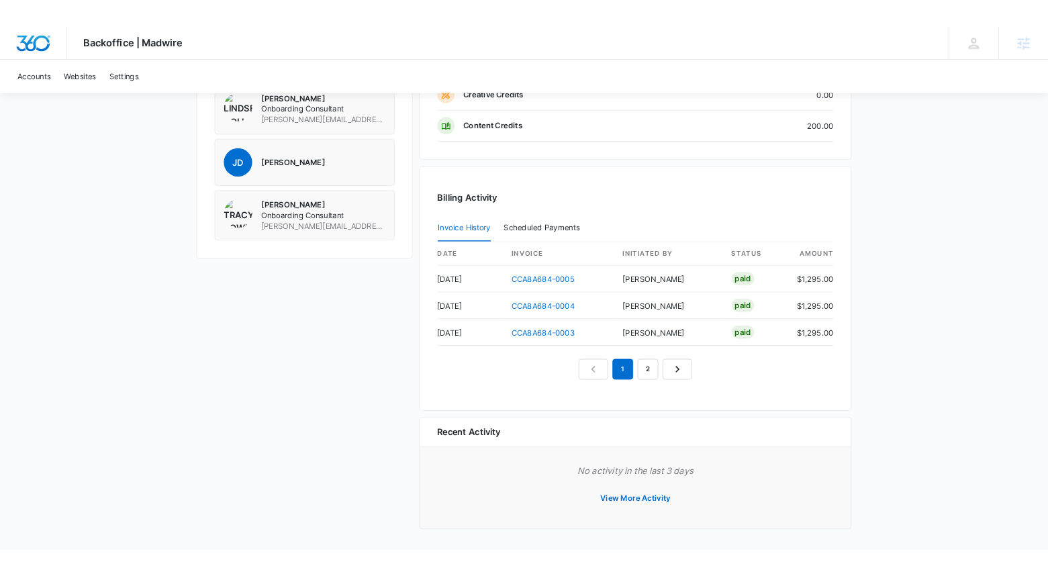
scroll to position [1165, 0]
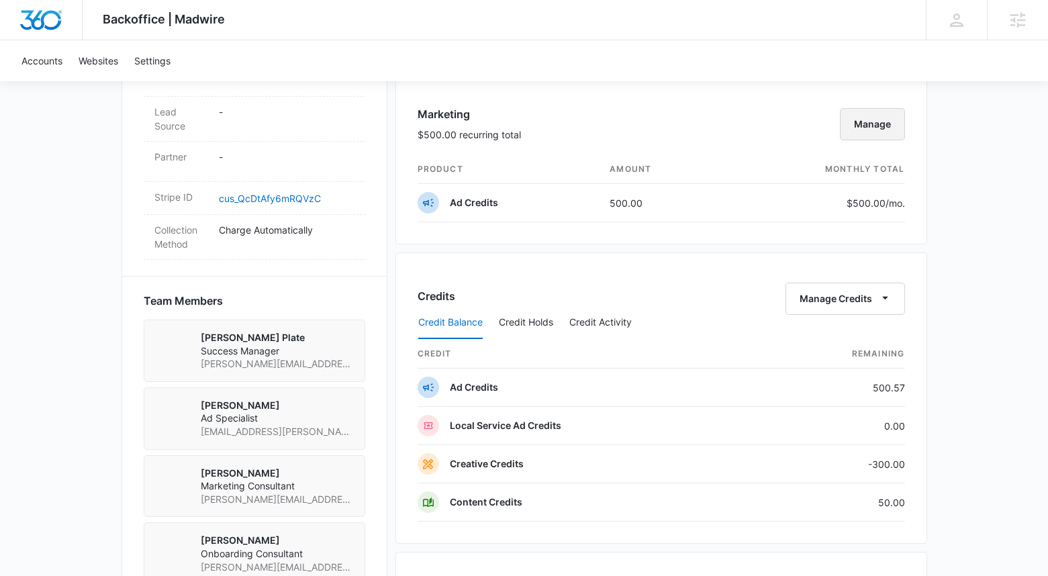
scroll to position [787, 0]
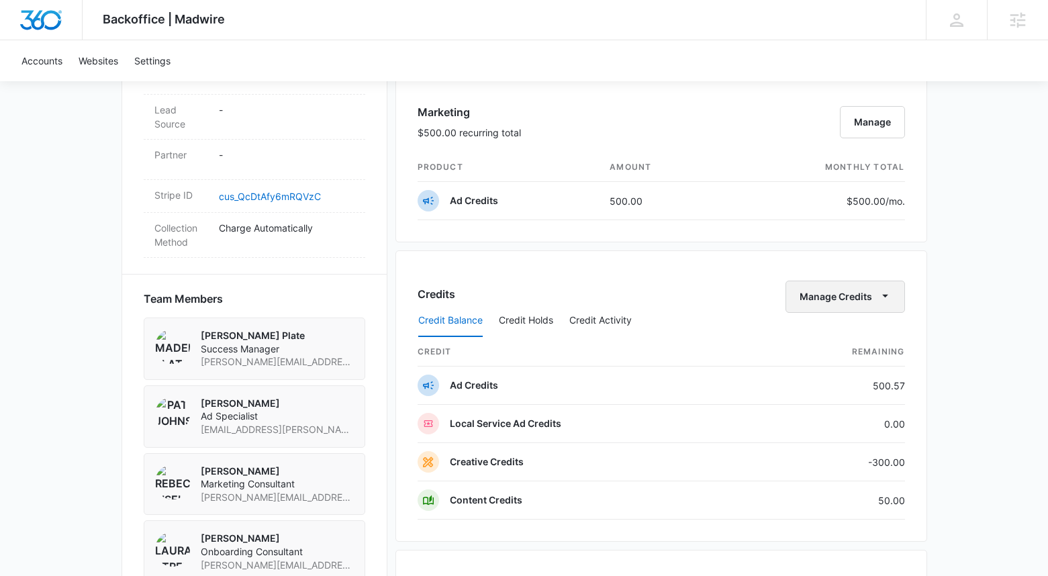
click at [829, 301] on button "Manage Credits" at bounding box center [844, 297] width 119 height 32
click at [844, 340] on div "Transfer Credits" at bounding box center [838, 339] width 70 height 9
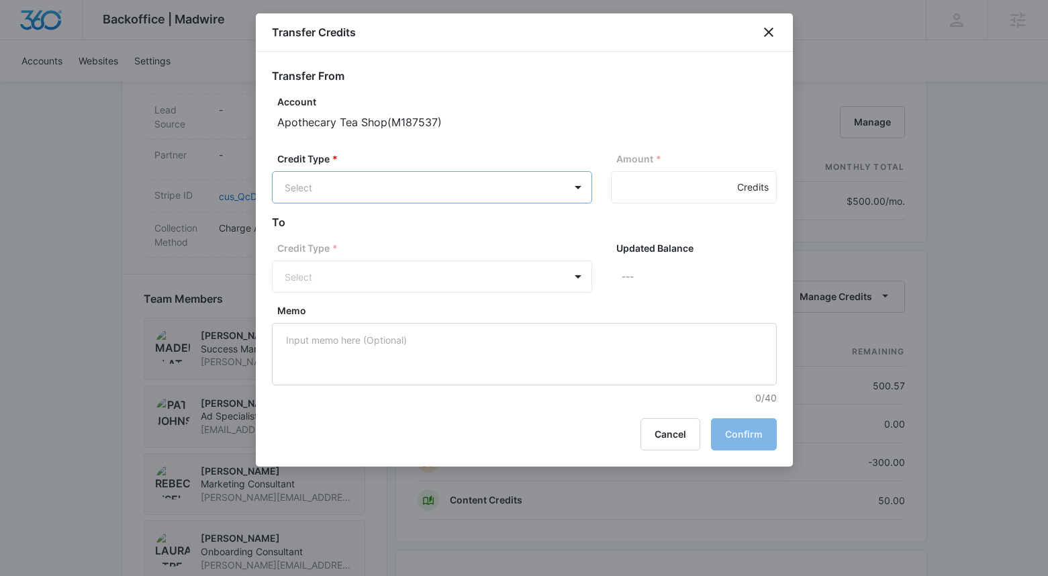
click at [373, 175] on body "Backoffice | Madwire Apps Settings MP Madeline Plate madeline.plate@madwire.com…" at bounding box center [524, 140] width 1048 height 1855
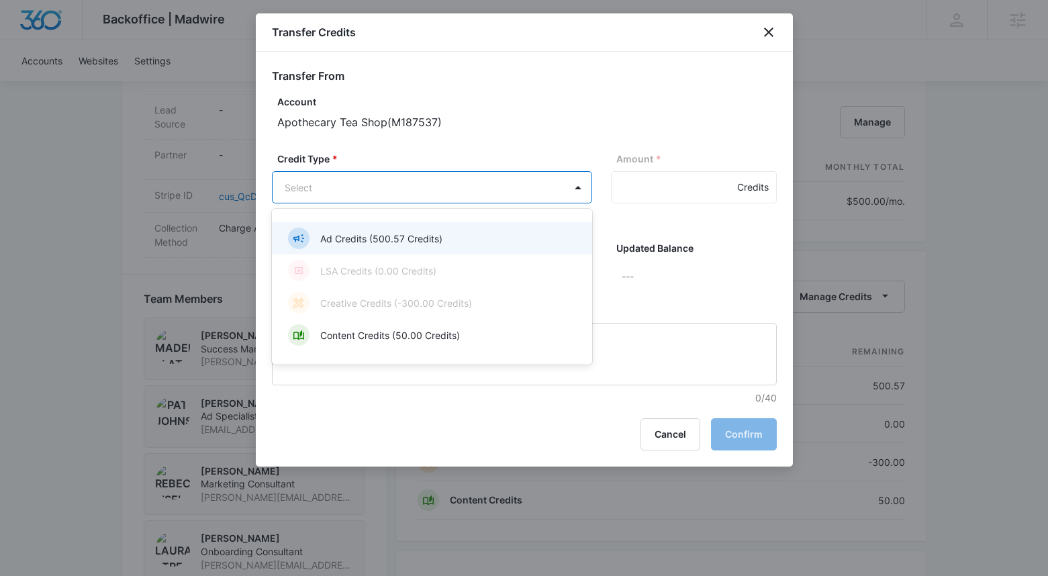
click at [375, 245] on div "Ad Credits (500.57 Credits)" at bounding box center [430, 238] width 285 height 21
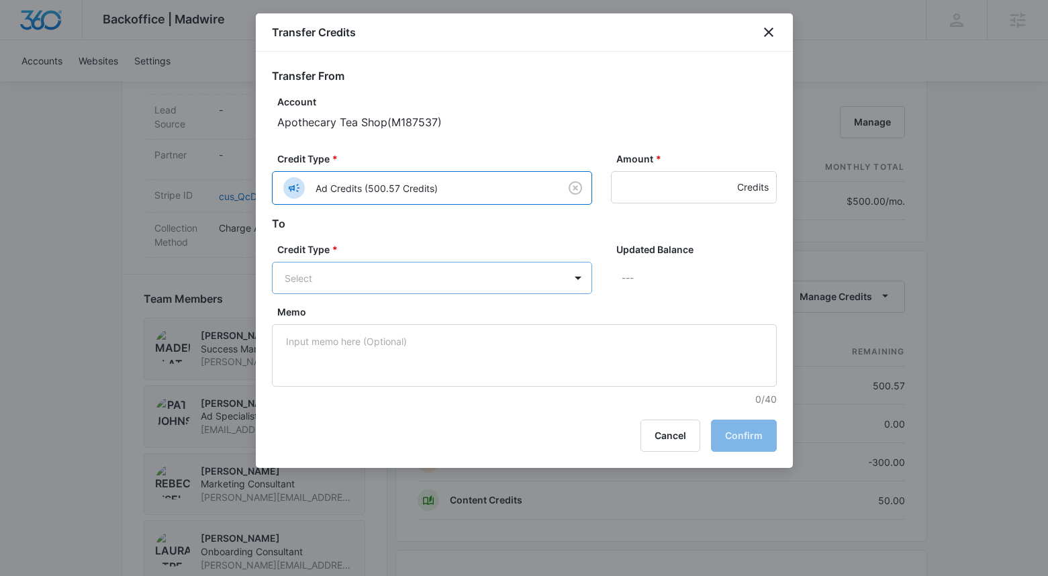
click at [373, 275] on body "Backoffice | Madwire Apps Settings MP Madeline Plate madeline.plate@madwire.com…" at bounding box center [524, 140] width 1048 height 1855
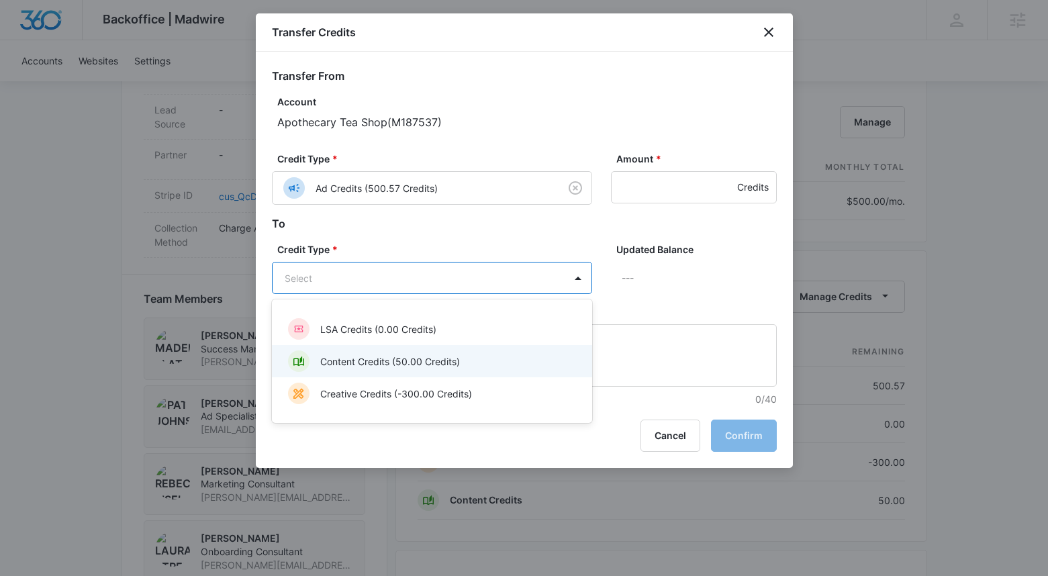
click at [366, 356] on p "Content Credits (50.00 Credits)" at bounding box center [390, 361] width 140 height 14
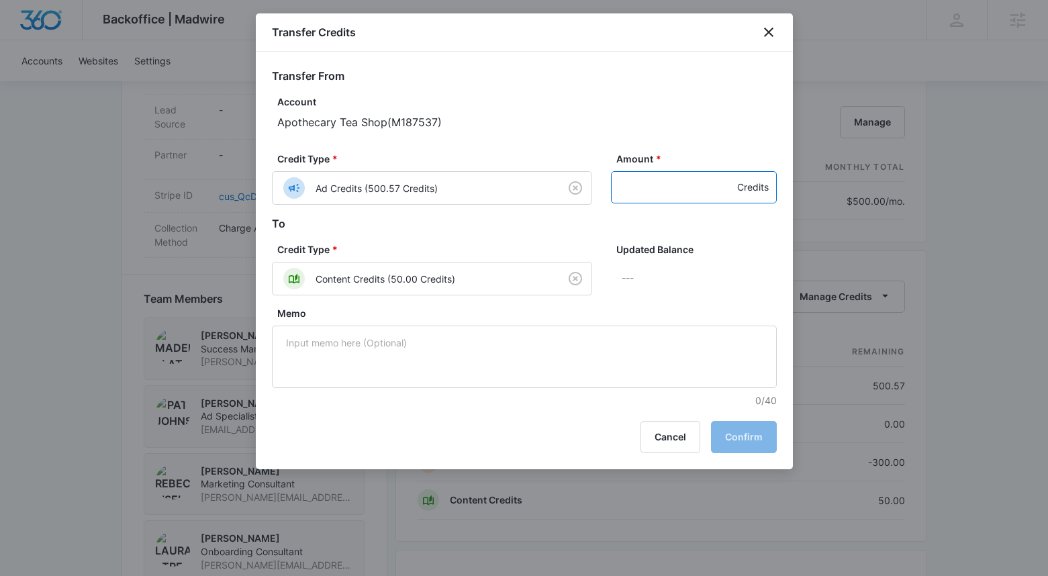
click at [685, 194] on input "Amount *" at bounding box center [694, 187] width 166 height 32
type input "500"
drag, startPoint x: 700, startPoint y: 304, endPoint x: 713, endPoint y: 341, distance: 39.1
click at [700, 304] on div "Updated Balance 550 Credits" at bounding box center [694, 274] width 166 height 64
click at [743, 432] on button "Confirm" at bounding box center [744, 437] width 66 height 32
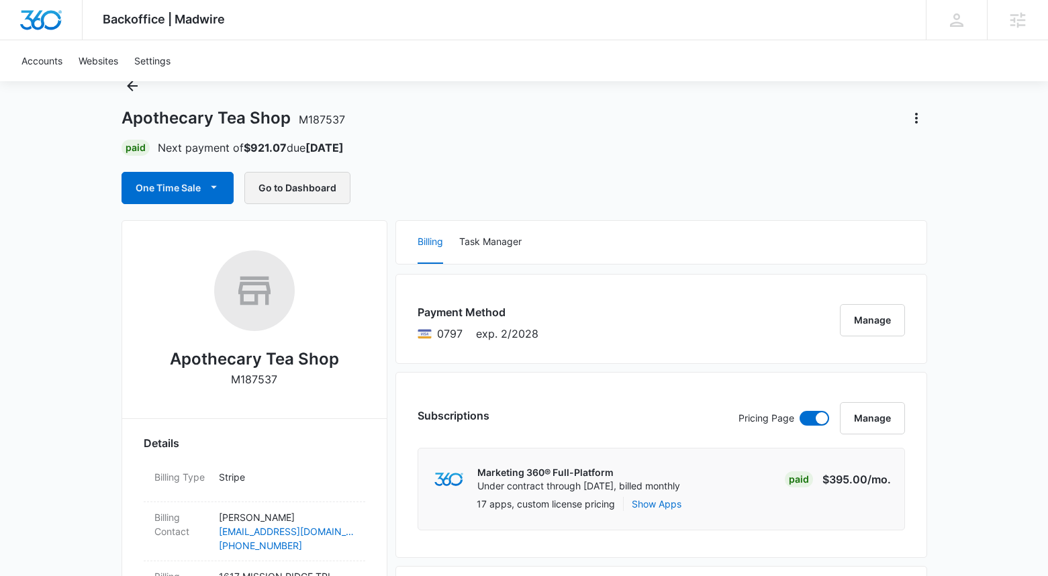
scroll to position [0, 0]
